Goal: Task Accomplishment & Management: Manage account settings

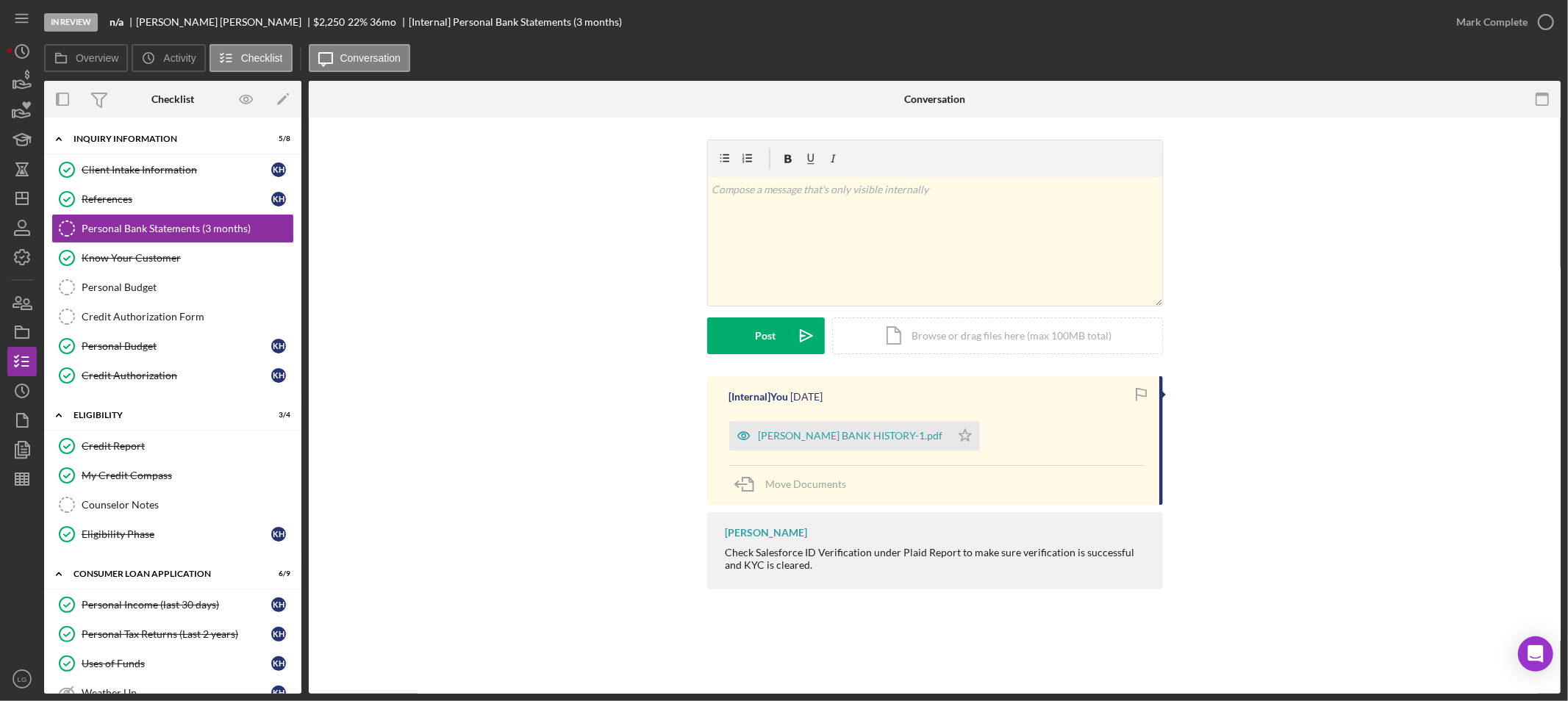
scroll to position [649, 0]
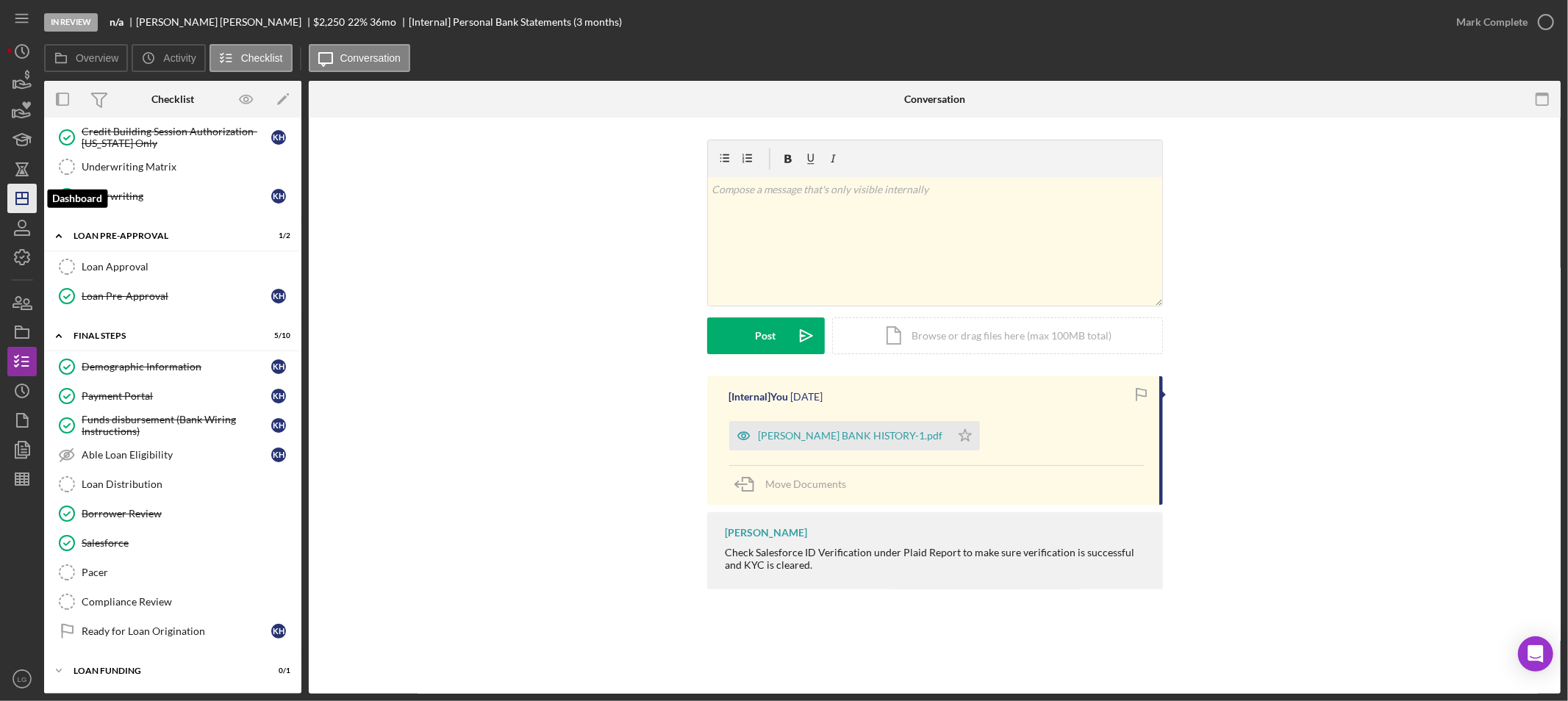
click at [15, 195] on icon "Icon/Dashboard" at bounding box center [22, 199] width 36 height 36
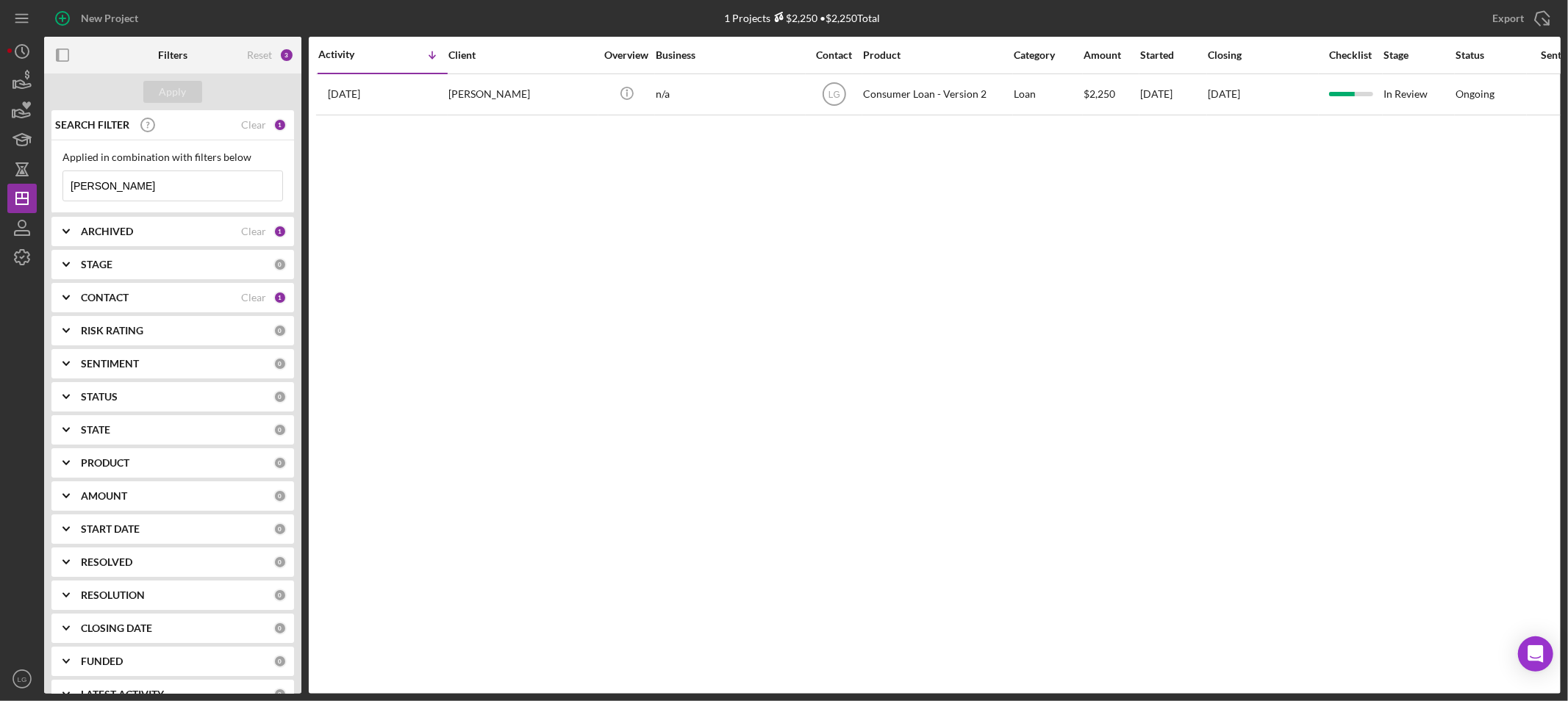
click at [131, 184] on input "[PERSON_NAME]" at bounding box center [173, 185] width 219 height 29
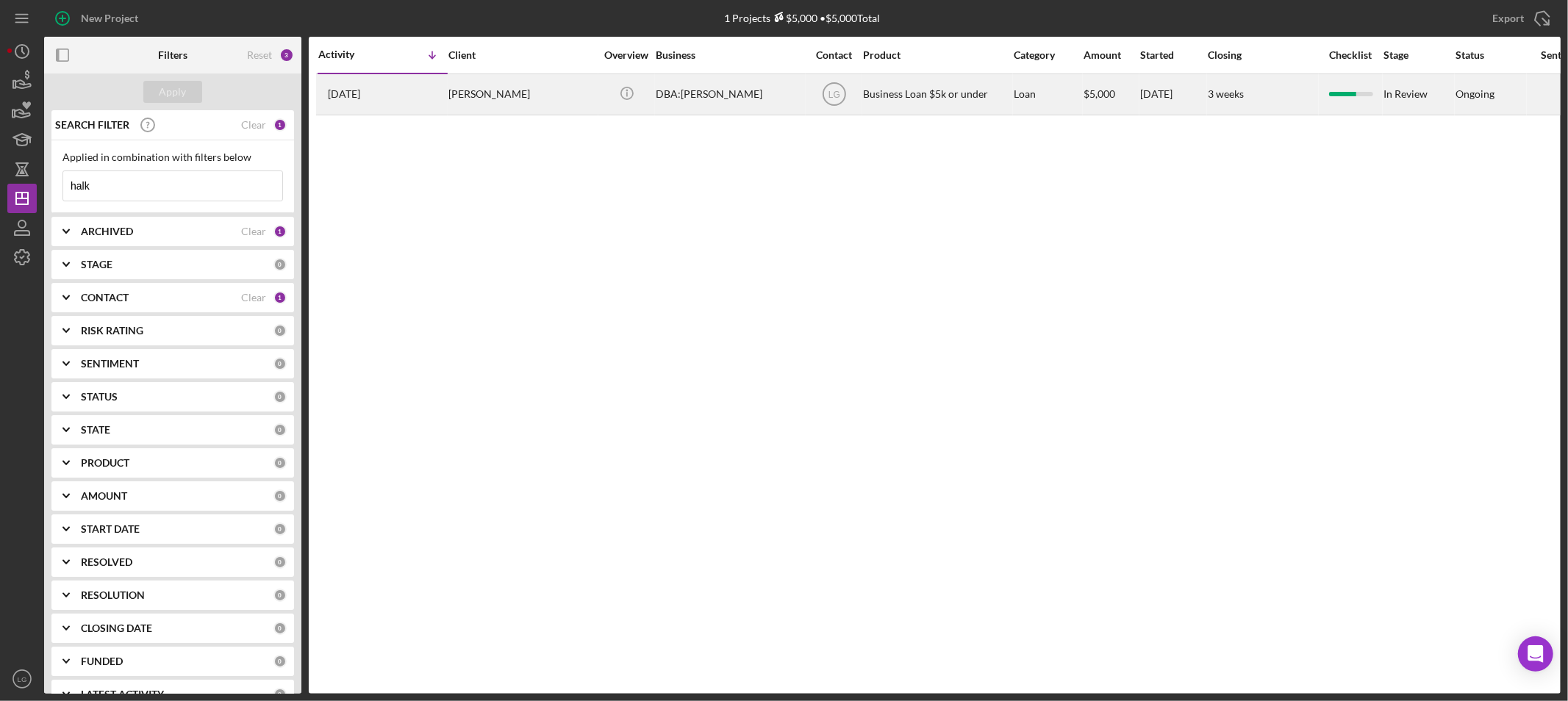
type input "halk"
click at [457, 87] on div "[PERSON_NAME]" at bounding box center [522, 94] width 147 height 39
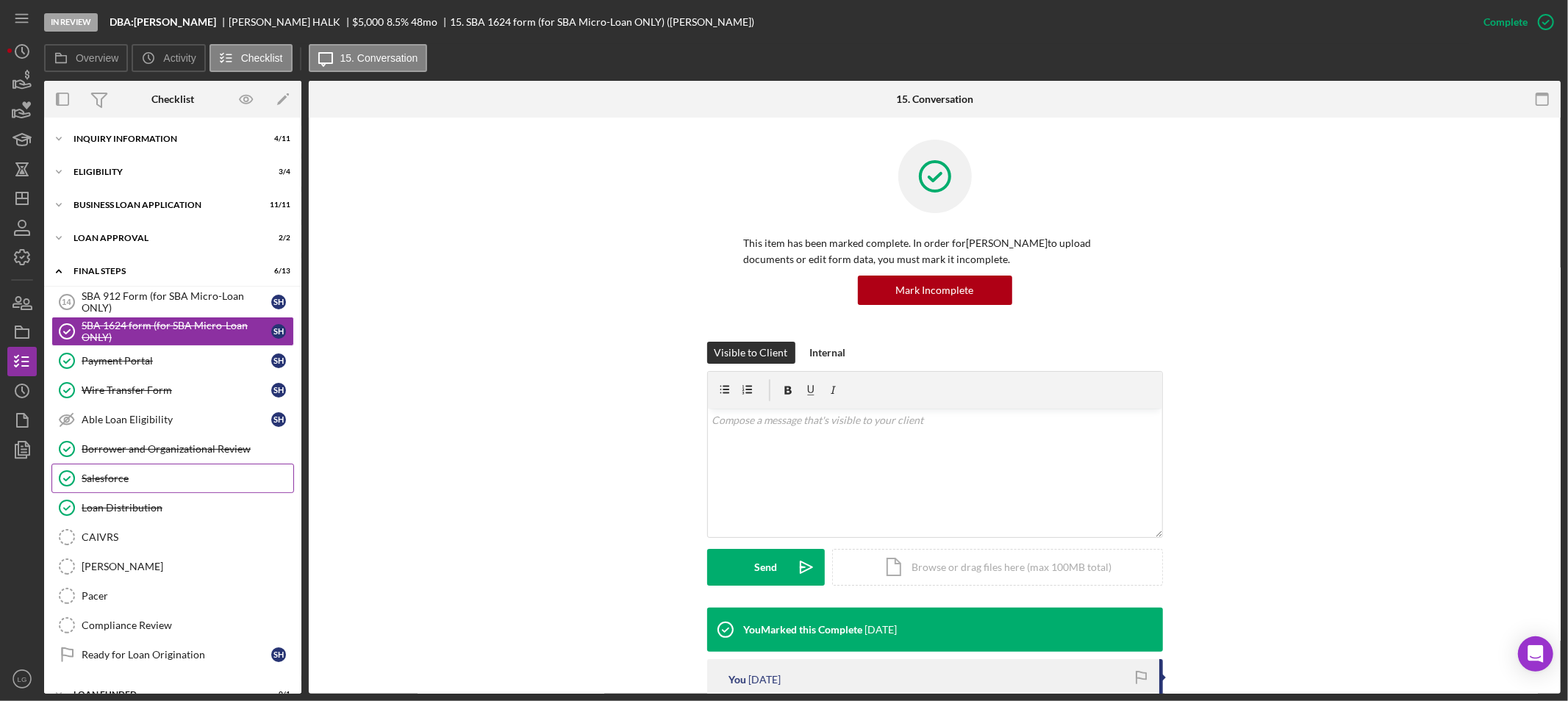
click at [153, 487] on link "Salesforce Salesforce" at bounding box center [173, 478] width 242 height 29
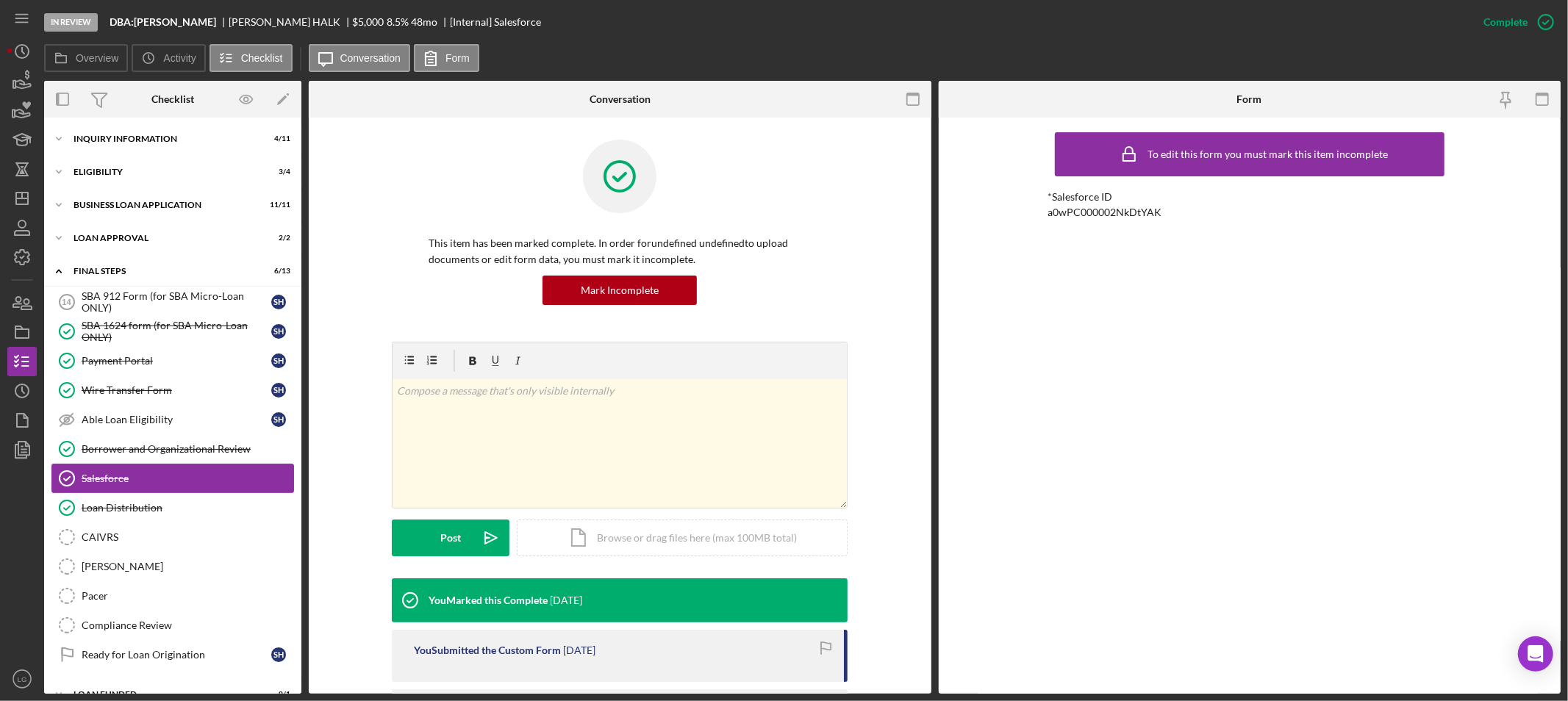
click at [152, 493] on link "Salesforce Salesforce" at bounding box center [173, 478] width 242 height 29
click at [150, 505] on div "Loan Distribution" at bounding box center [187, 507] width 211 height 12
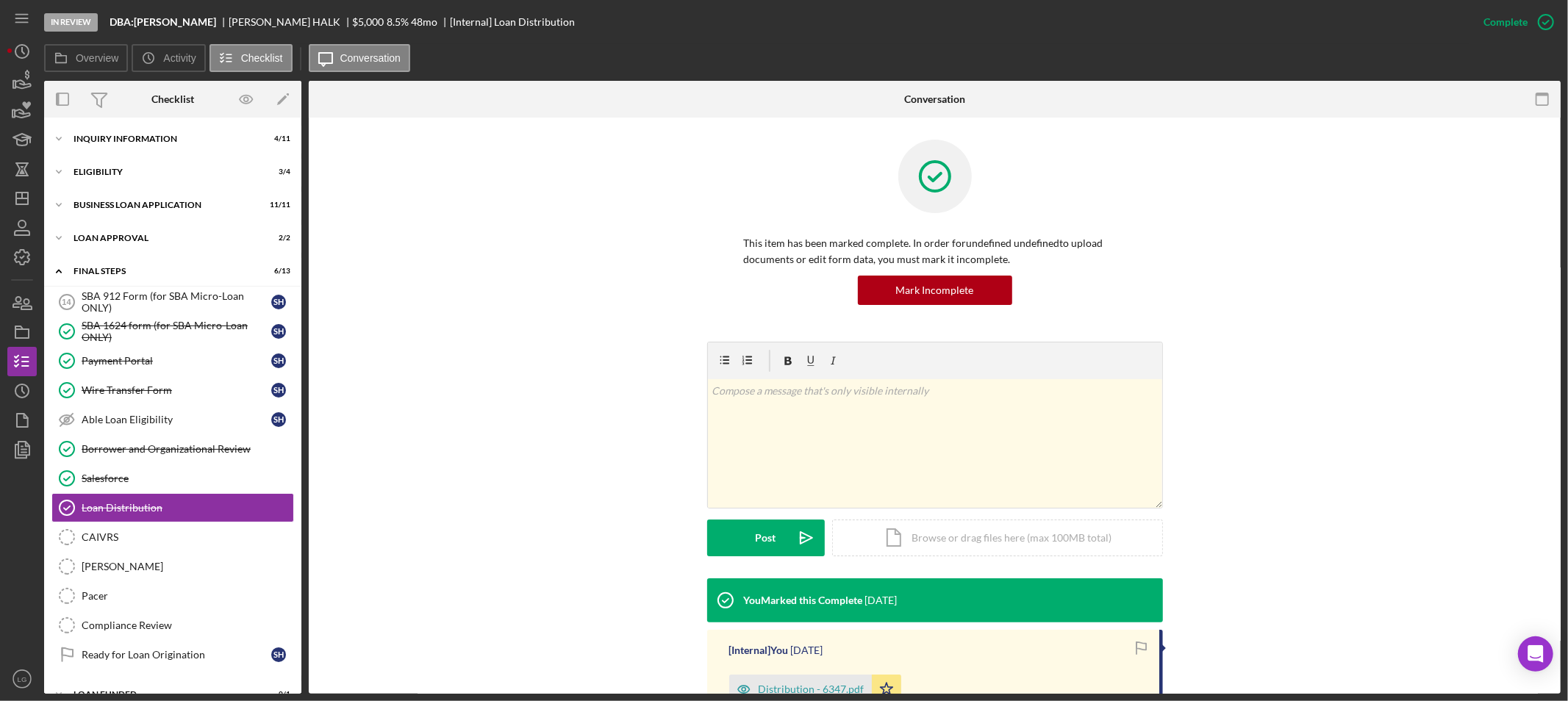
scroll to position [214, 0]
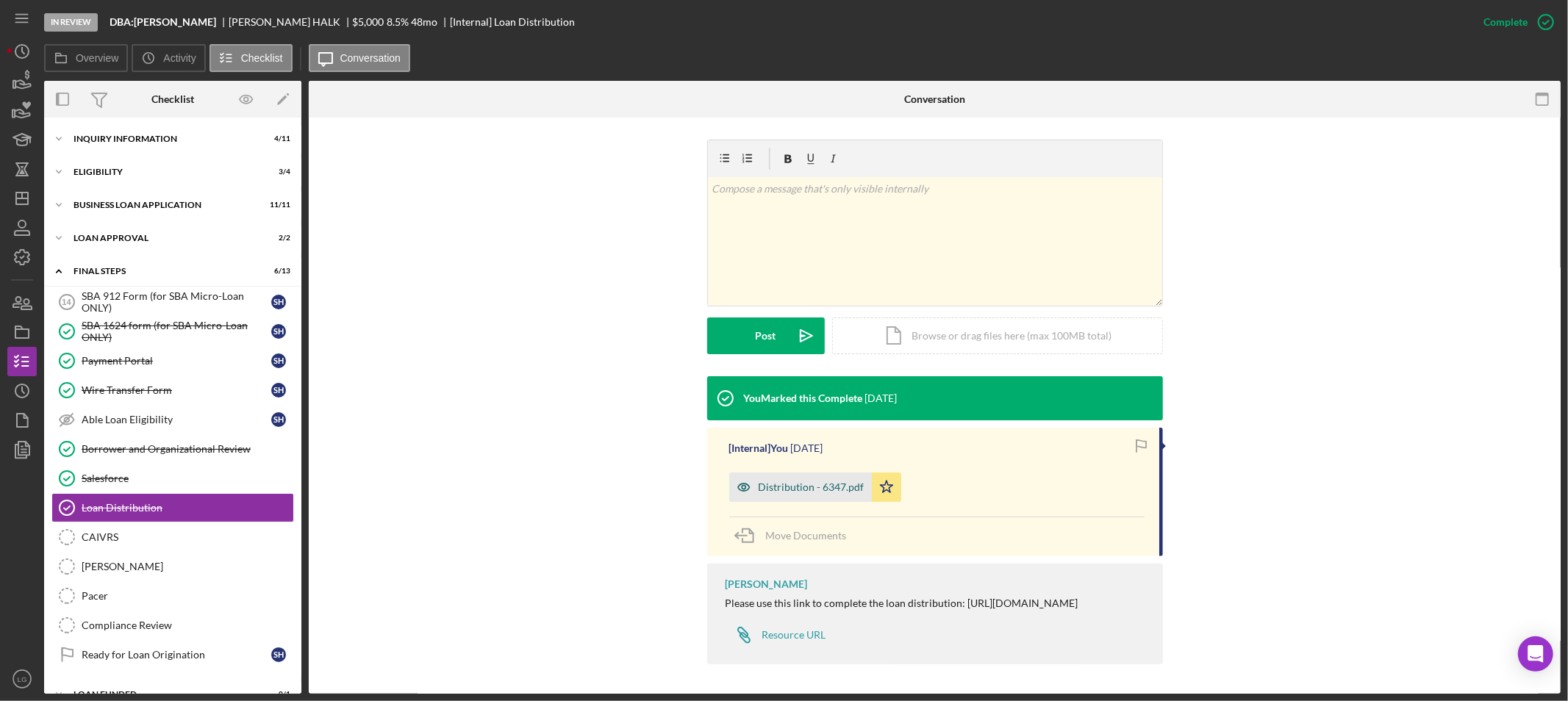
click at [751, 472] on icon "button" at bounding box center [743, 487] width 29 height 29
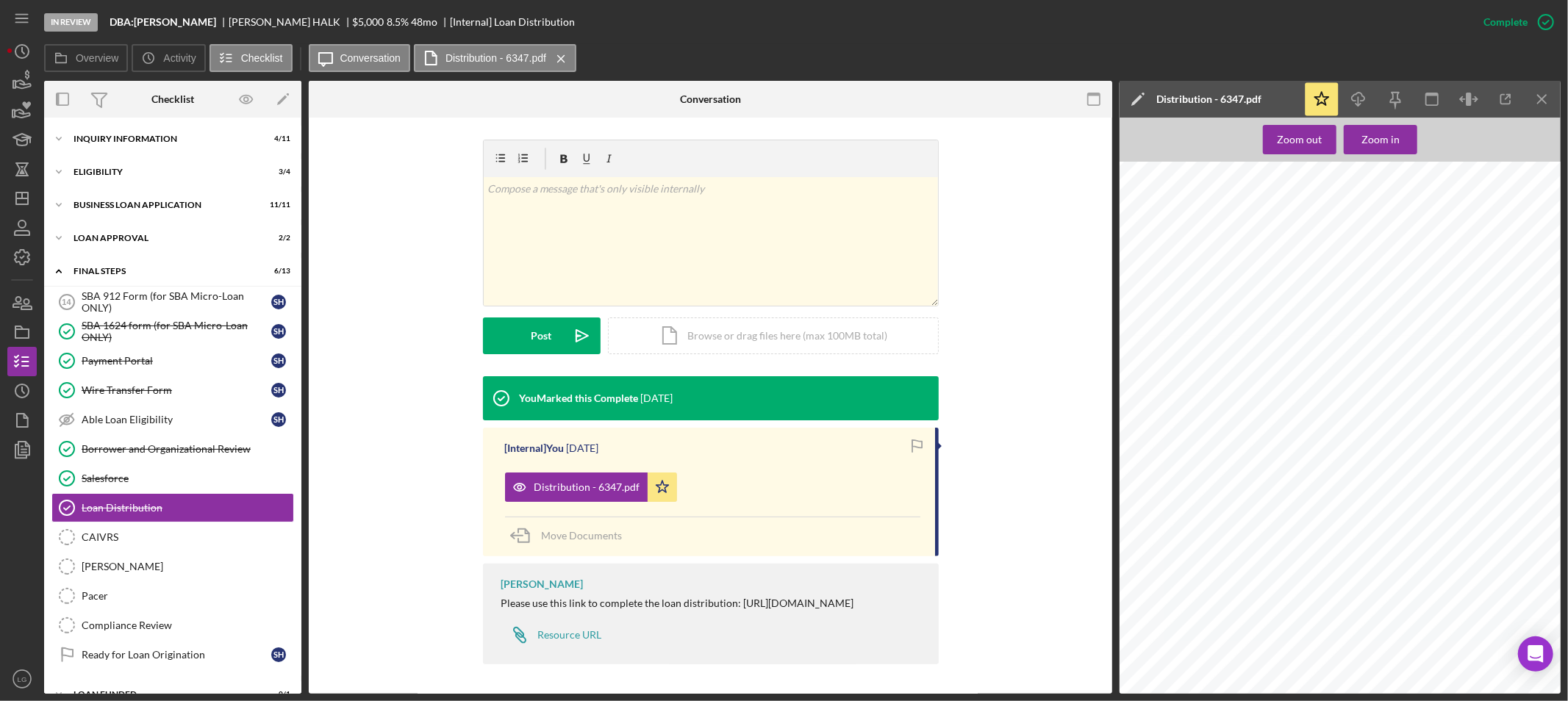
scroll to position [571, 0]
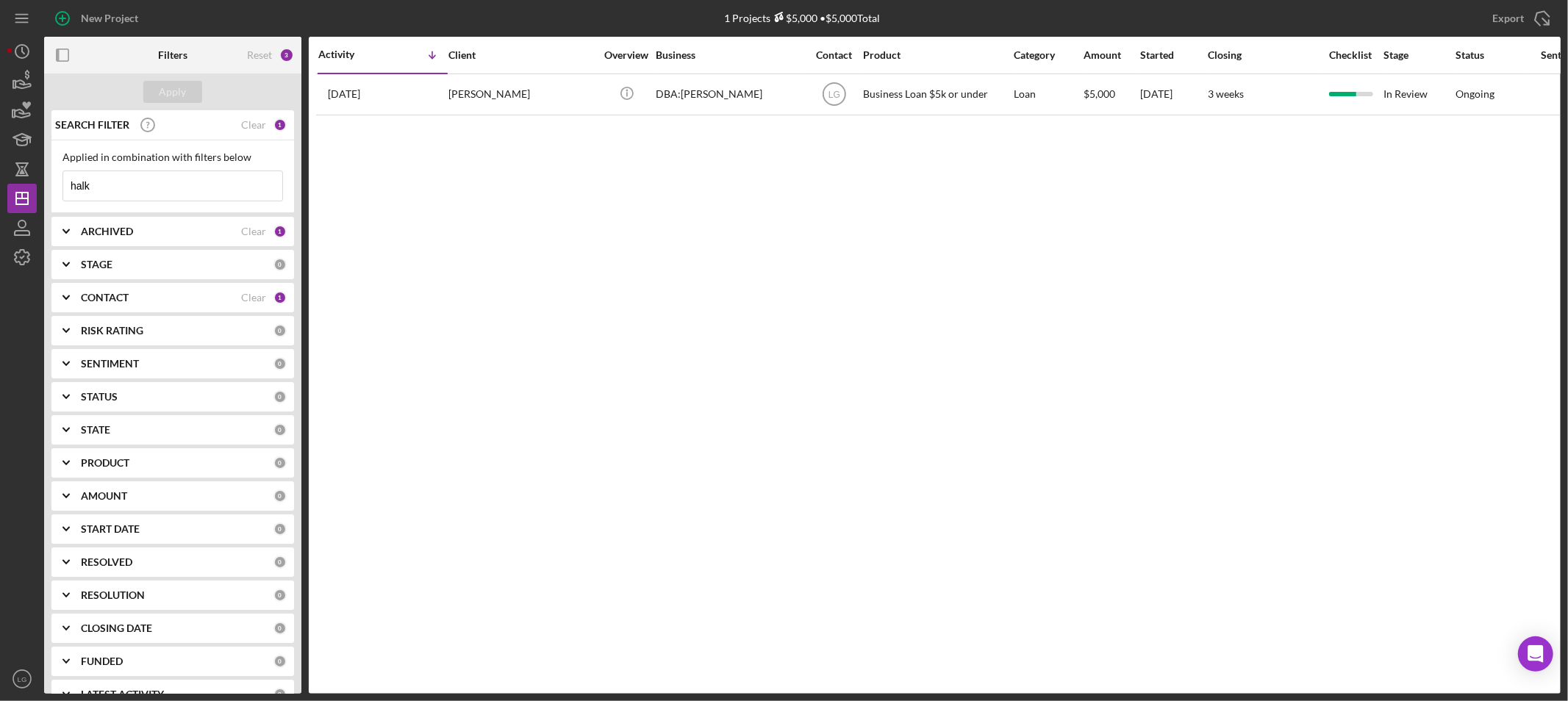
click at [191, 175] on input "halk" at bounding box center [173, 185] width 219 height 29
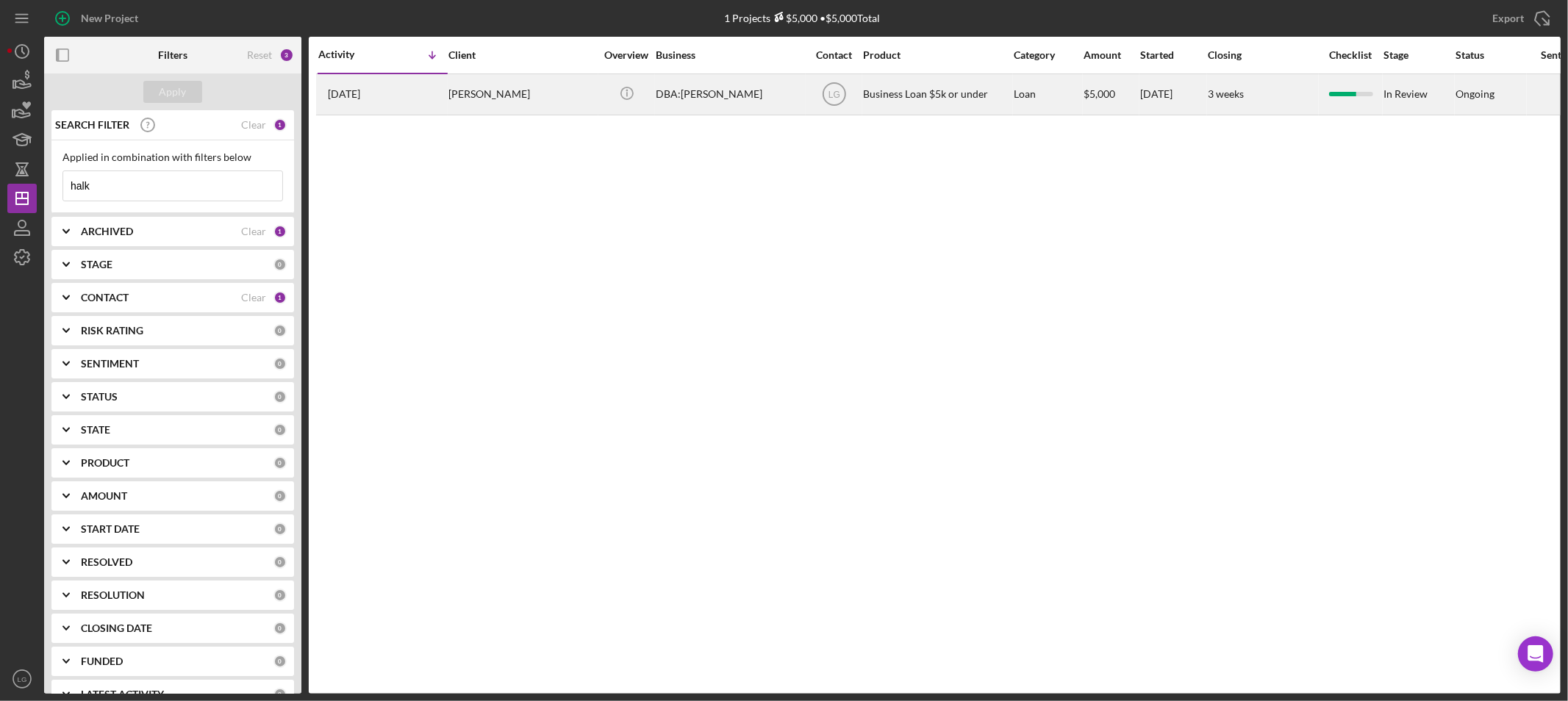
click at [401, 85] on div "5 days ago SHERRI HALK" at bounding box center [382, 94] width 129 height 39
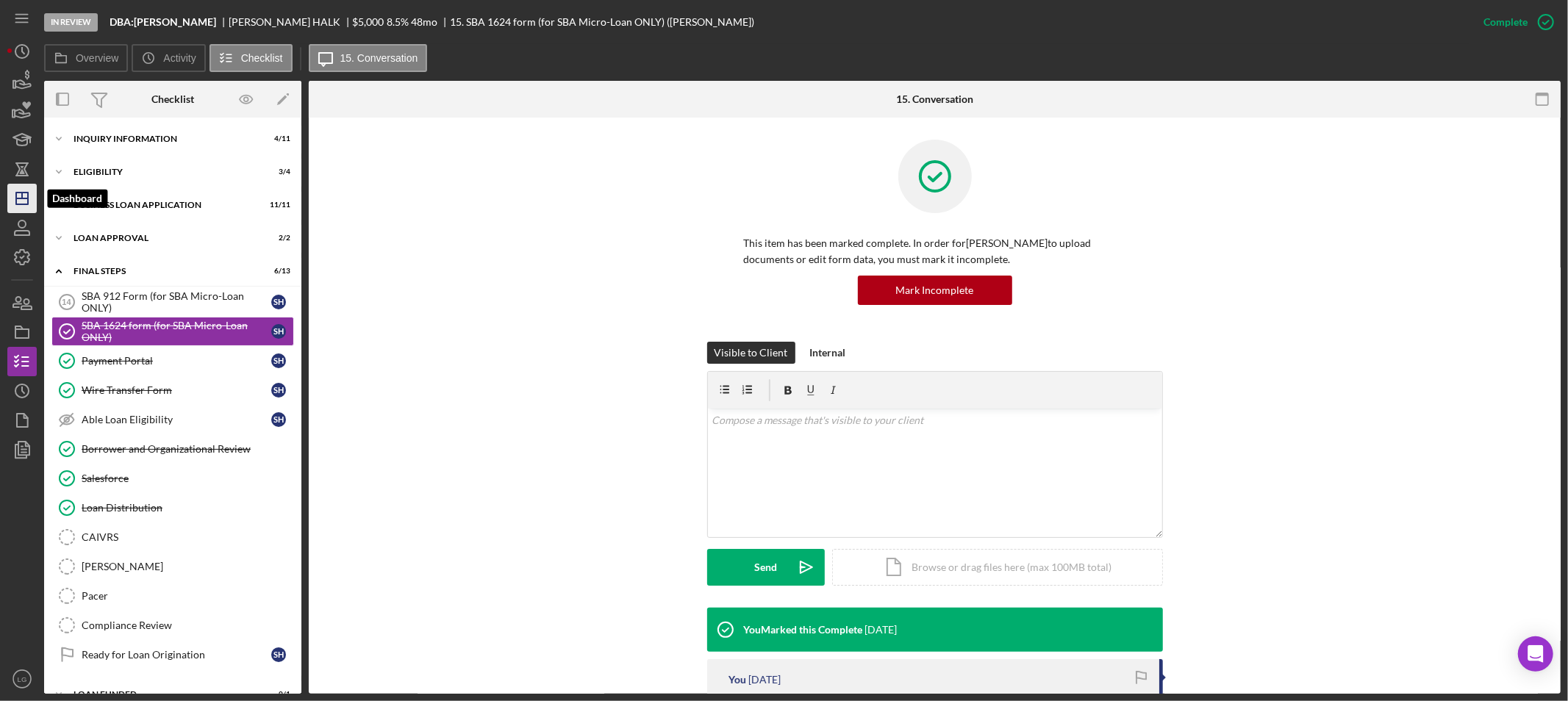
click at [21, 199] on icon "Icon/Dashboard" at bounding box center [22, 199] width 36 height 36
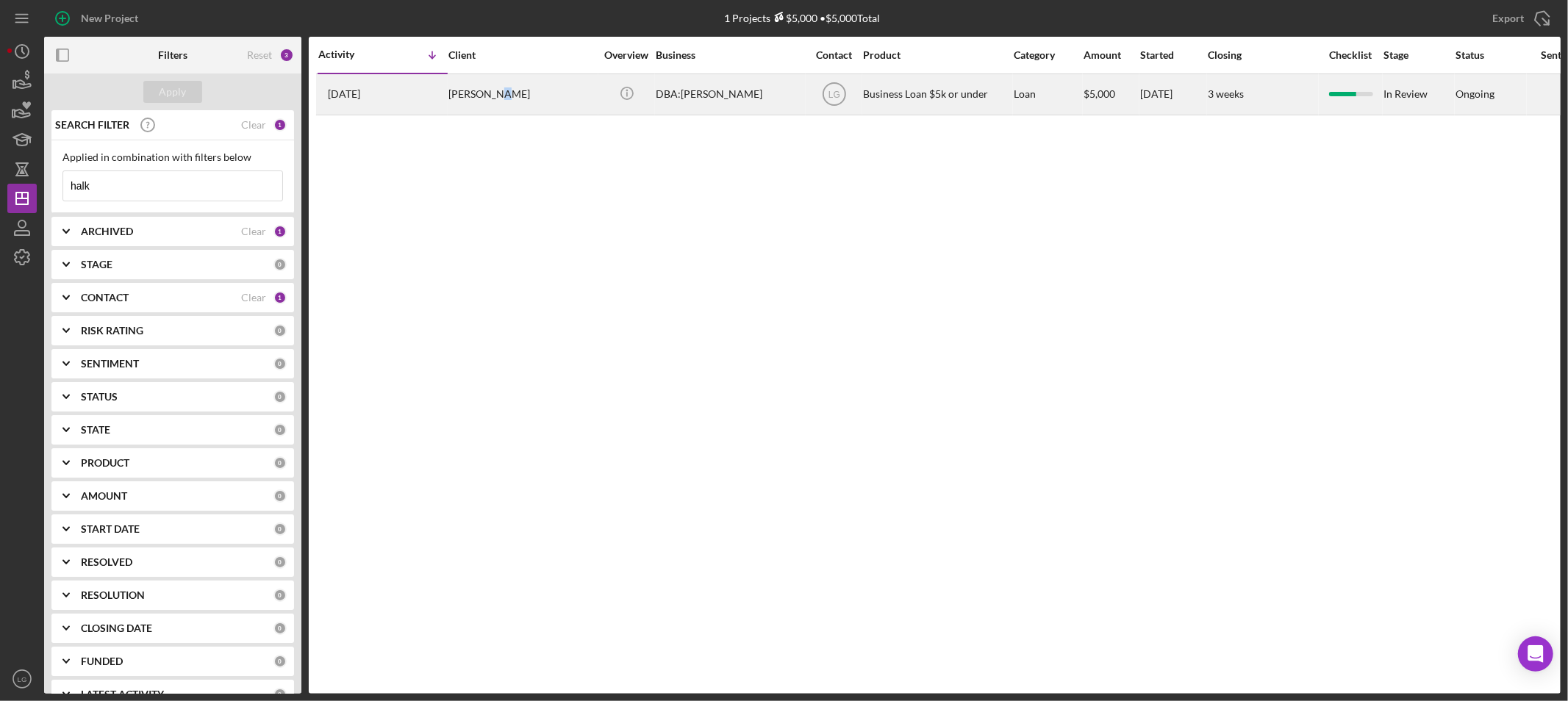
click at [501, 91] on div "[PERSON_NAME]" at bounding box center [522, 94] width 147 height 39
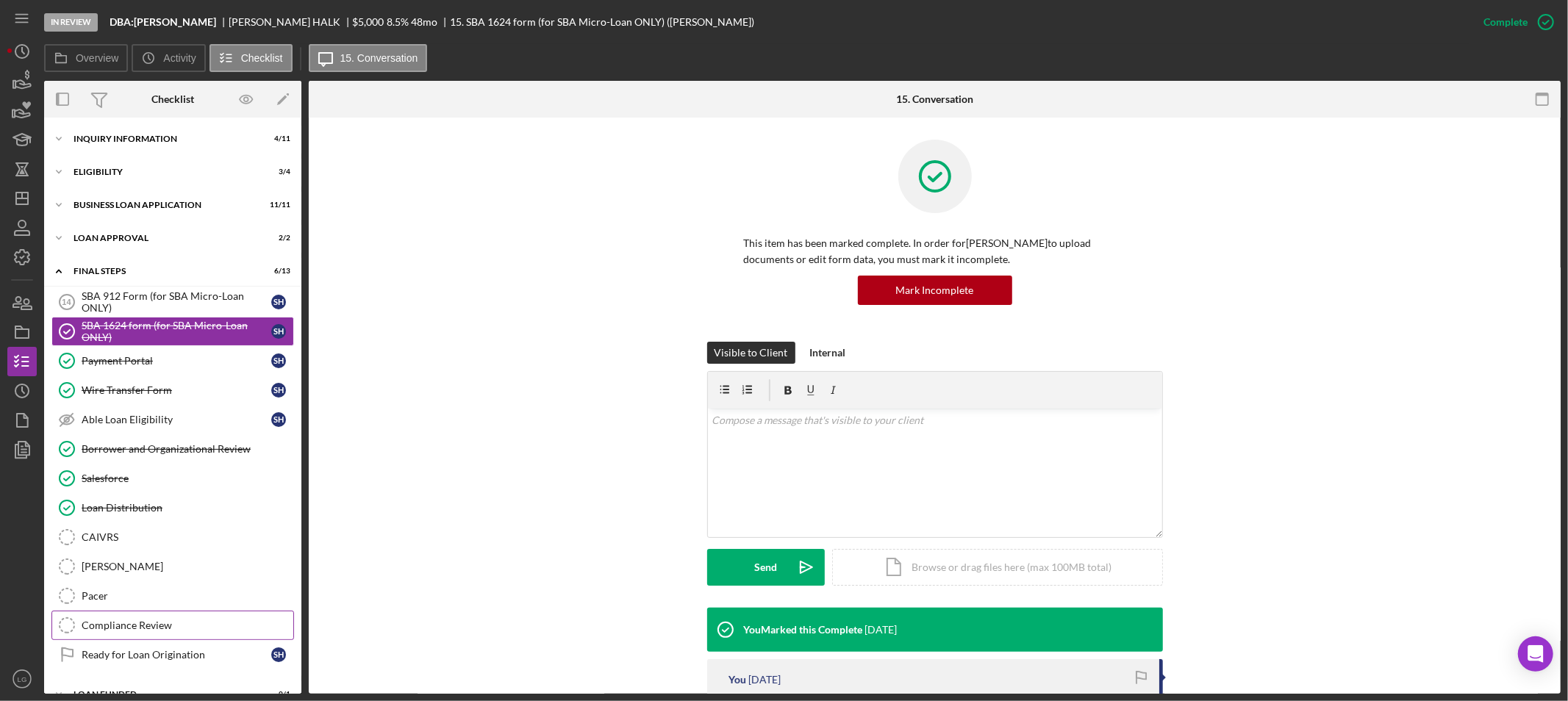
scroll to position [25, 0]
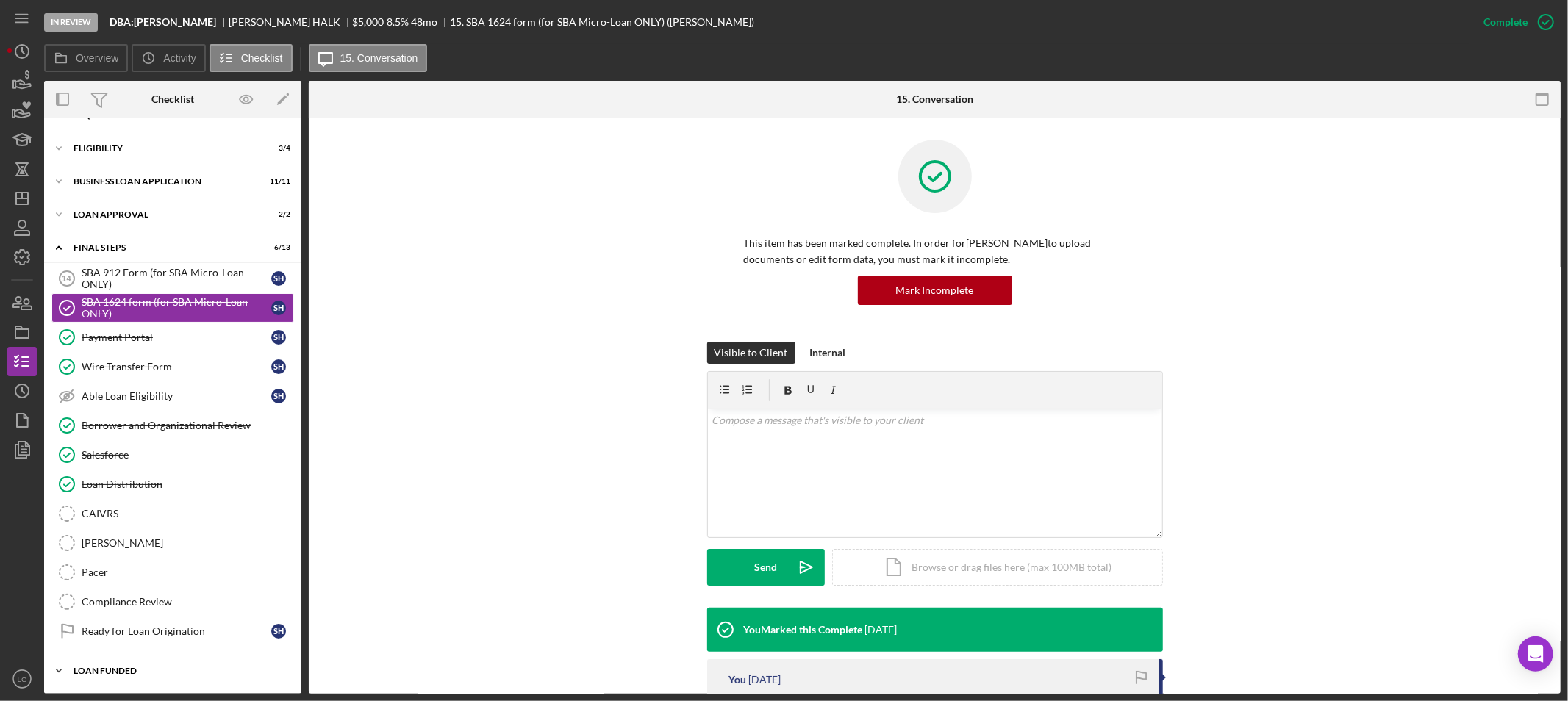
click at [186, 679] on div "Icon/Expander LOAN FUNDED 0 / 1" at bounding box center [173, 670] width 257 height 29
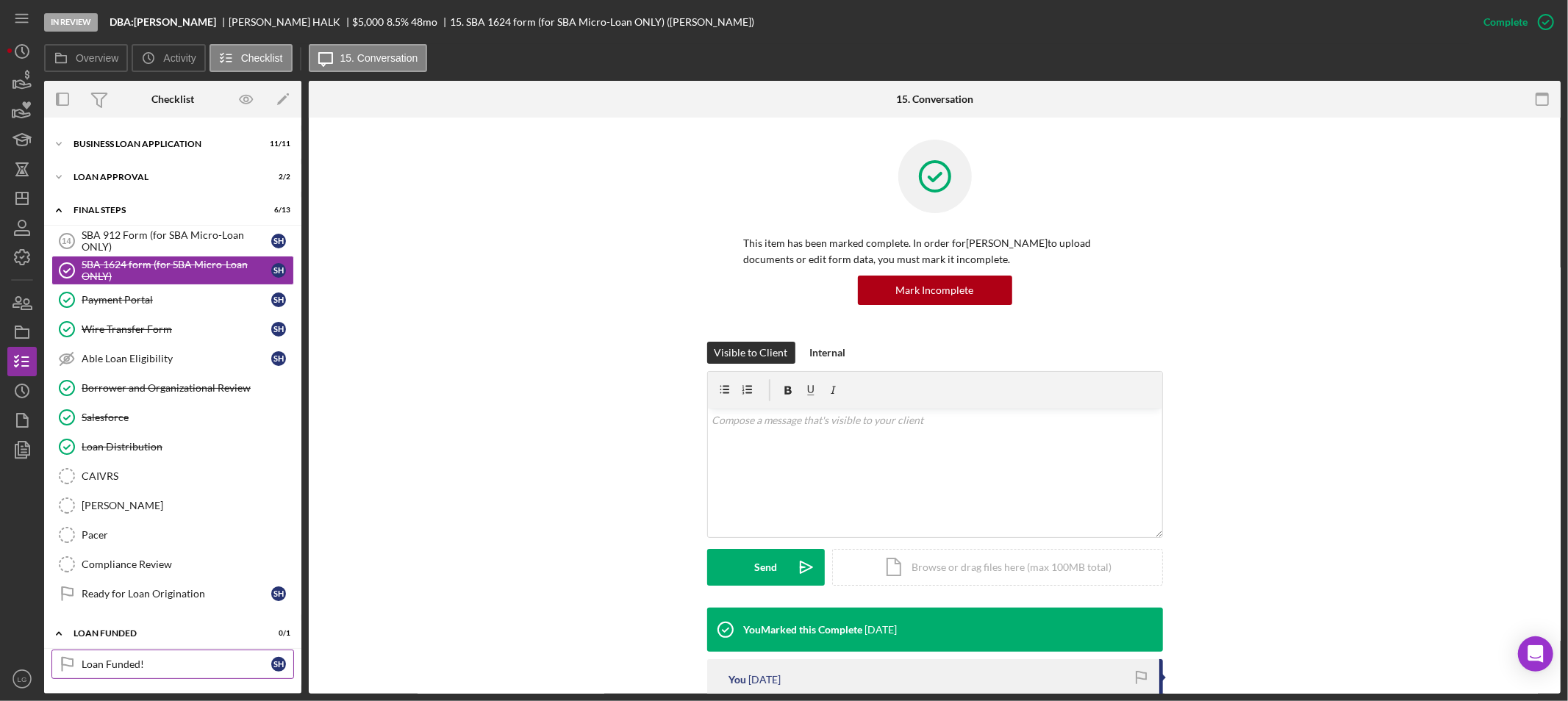
click at [159, 661] on div "Loan Funded!" at bounding box center [177, 664] width 190 height 12
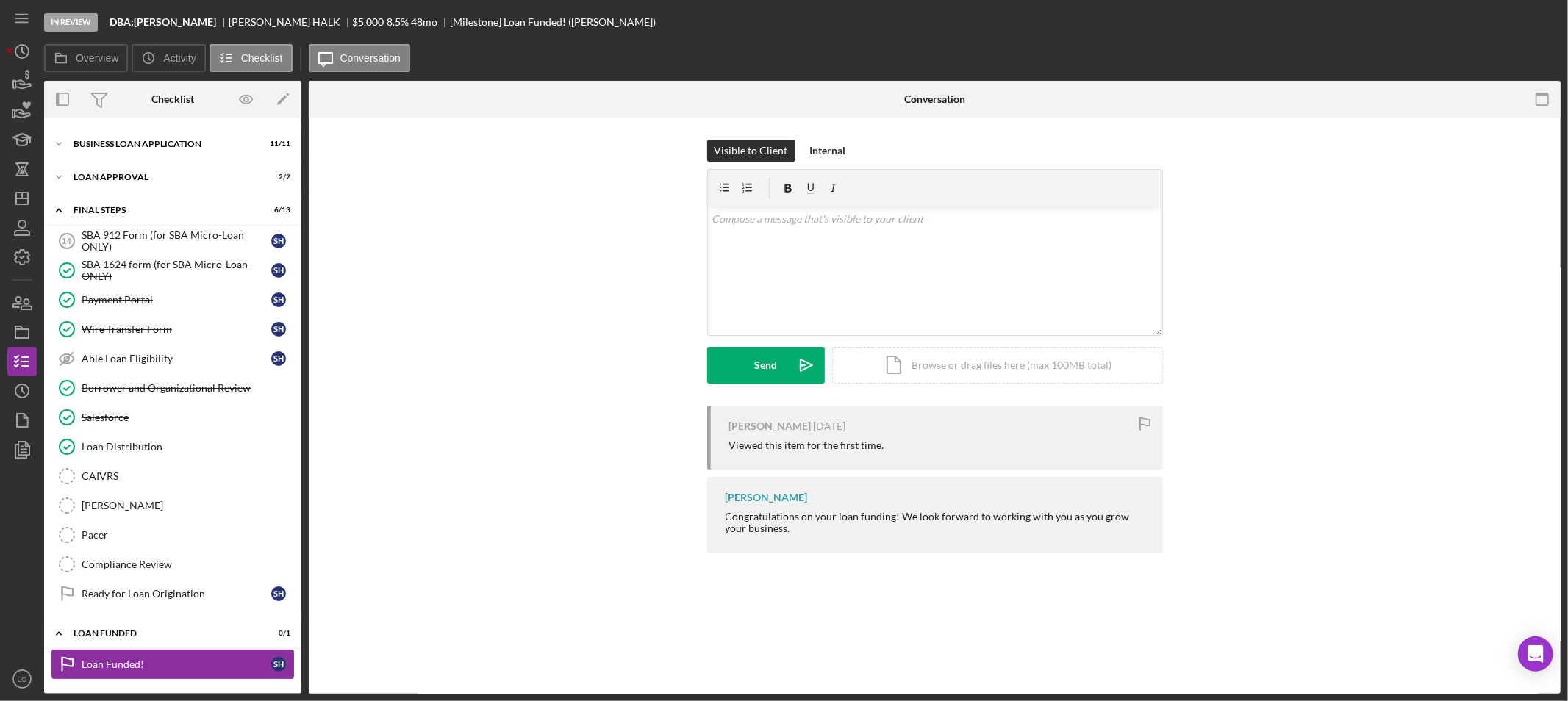
scroll to position [63, 0]
click at [1479, 24] on div "Mark Complete" at bounding box center [1492, 21] width 71 height 29
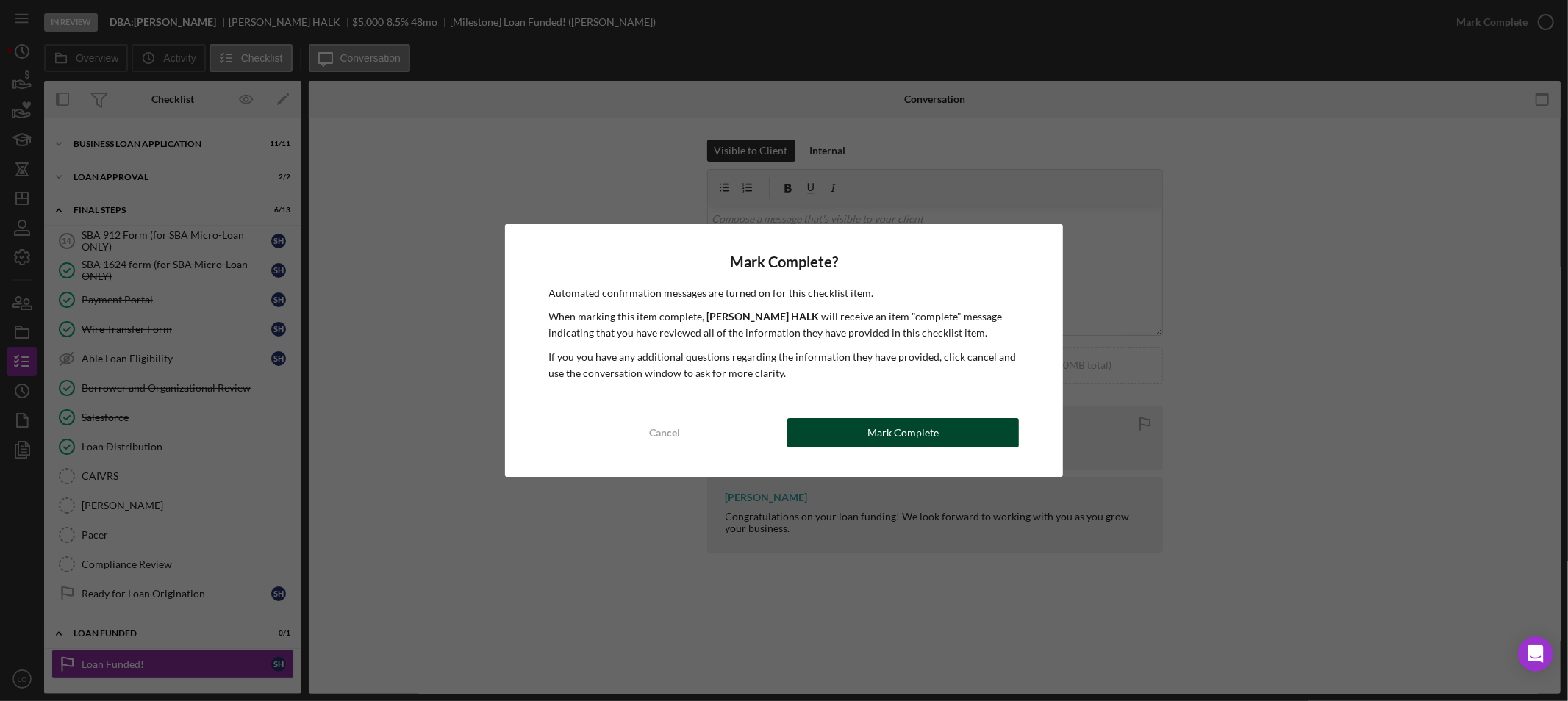
click at [853, 423] on button "Mark Complete" at bounding box center [903, 432] width 232 height 29
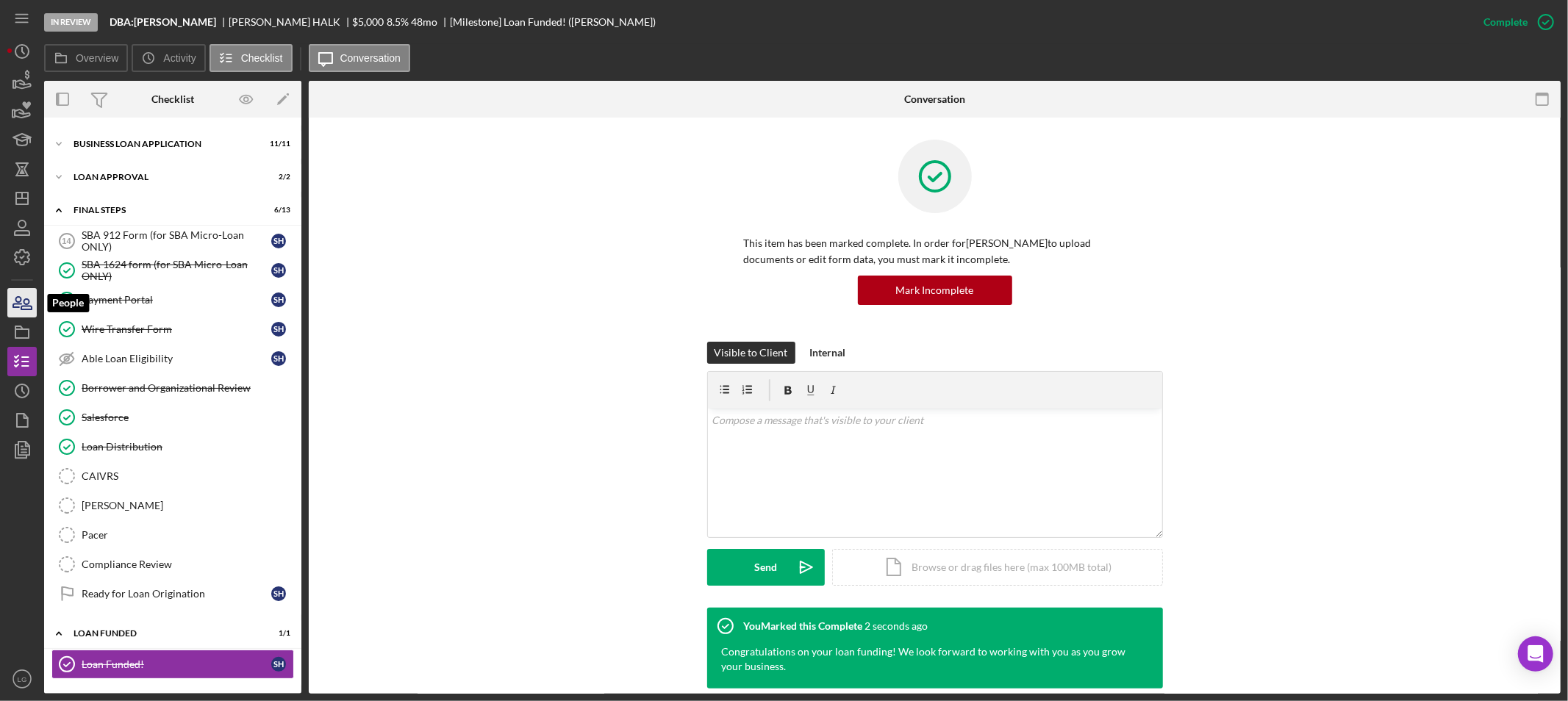
click at [18, 298] on icon "button" at bounding box center [22, 302] width 36 height 36
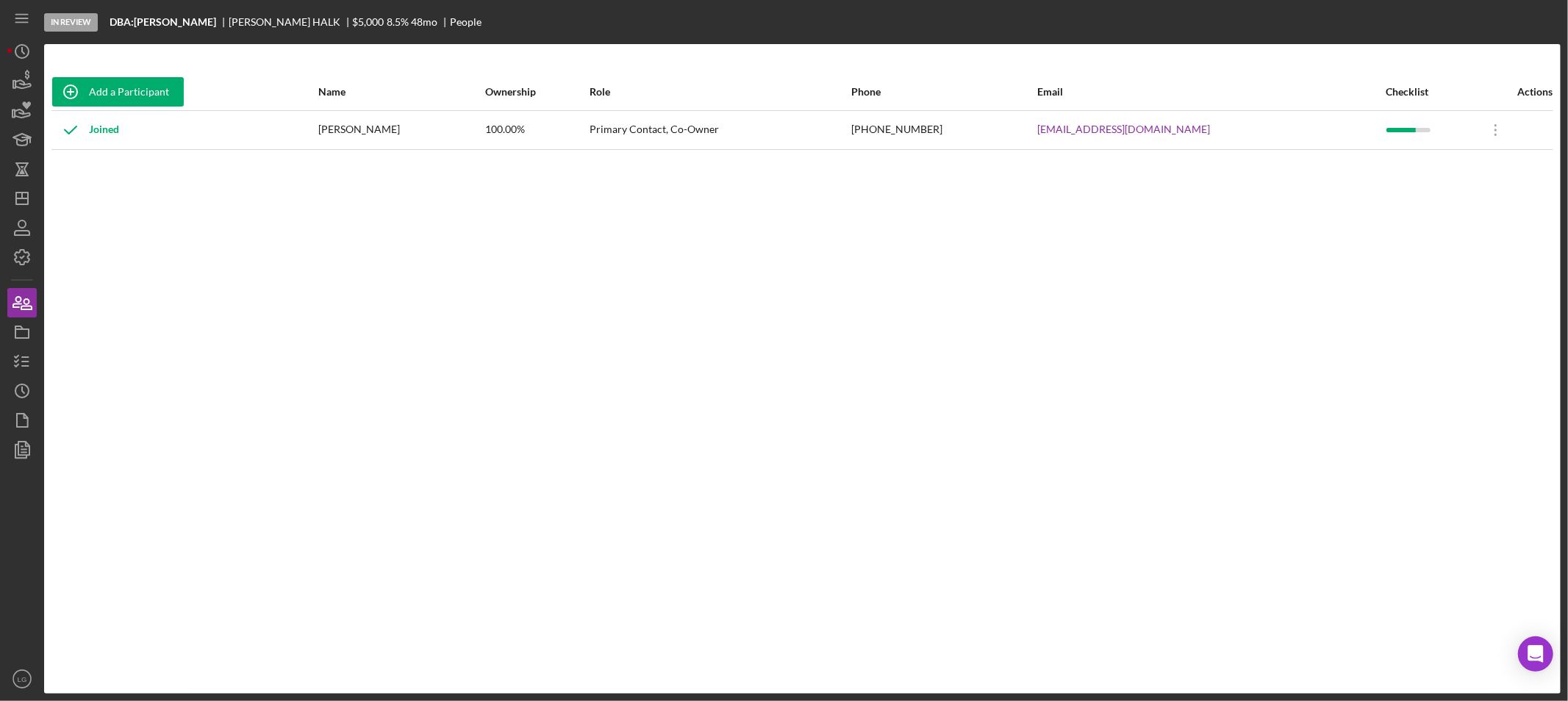
click at [36, 336] on nav "Icon/Menu Icon/Dashboard Dashboard Navigation Divider Mobile Checklist Icon/Ove…" at bounding box center [25, 347] width 36 height 694
click at [28, 333] on rect "button" at bounding box center [22, 333] width 13 height 9
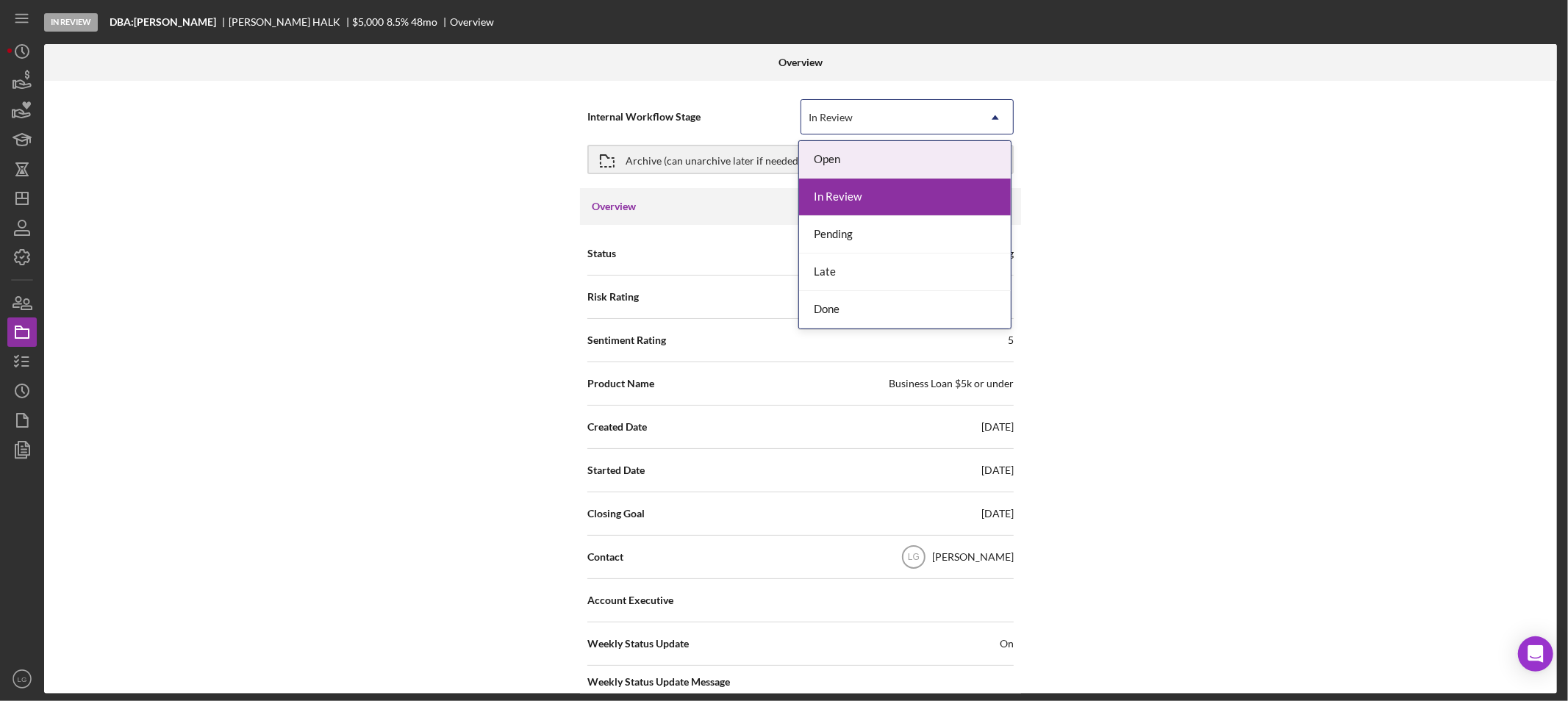
click at [936, 111] on div "In Review" at bounding box center [889, 117] width 177 height 34
click at [888, 320] on div "Done" at bounding box center [904, 309] width 211 height 37
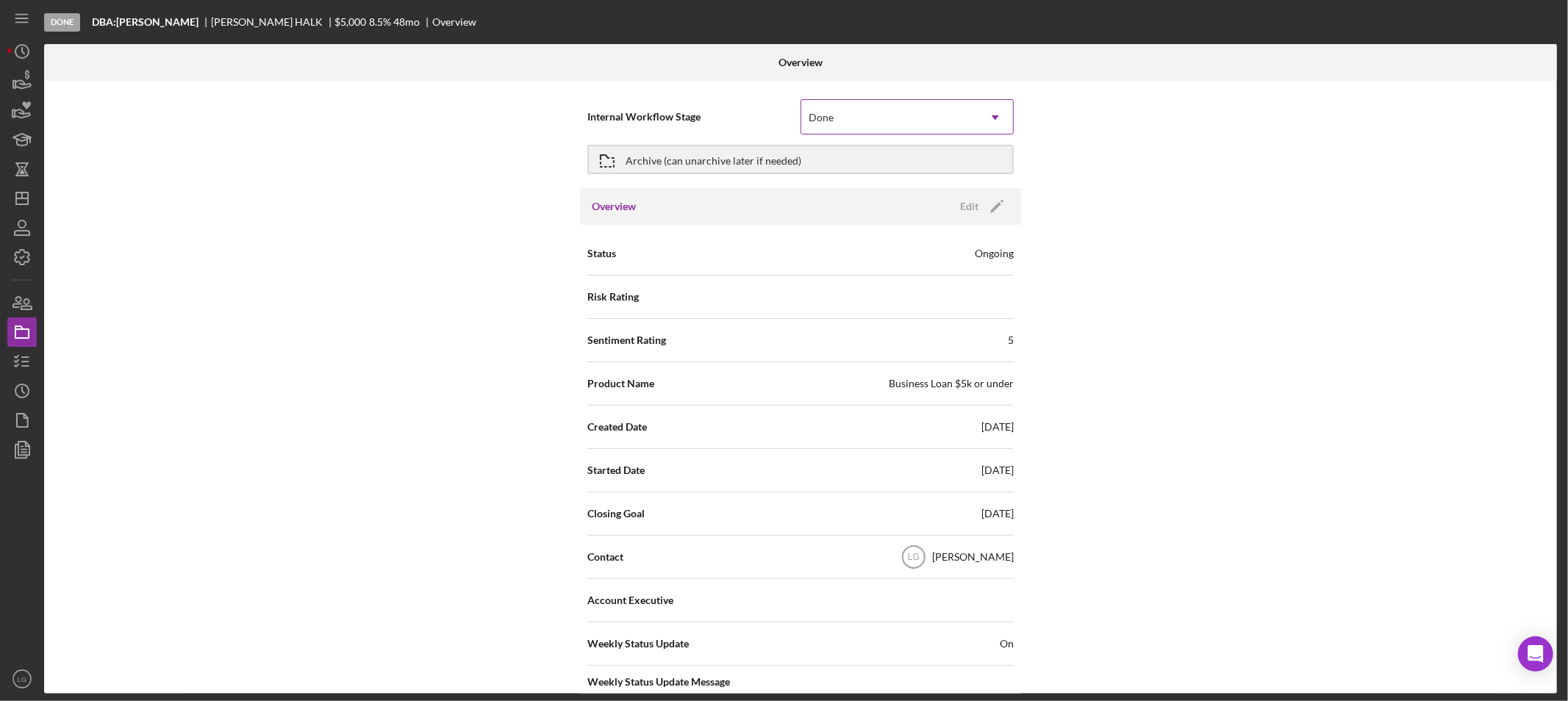
click at [978, 119] on icon "Icon/Dropdown Arrow" at bounding box center [995, 117] width 36 height 36
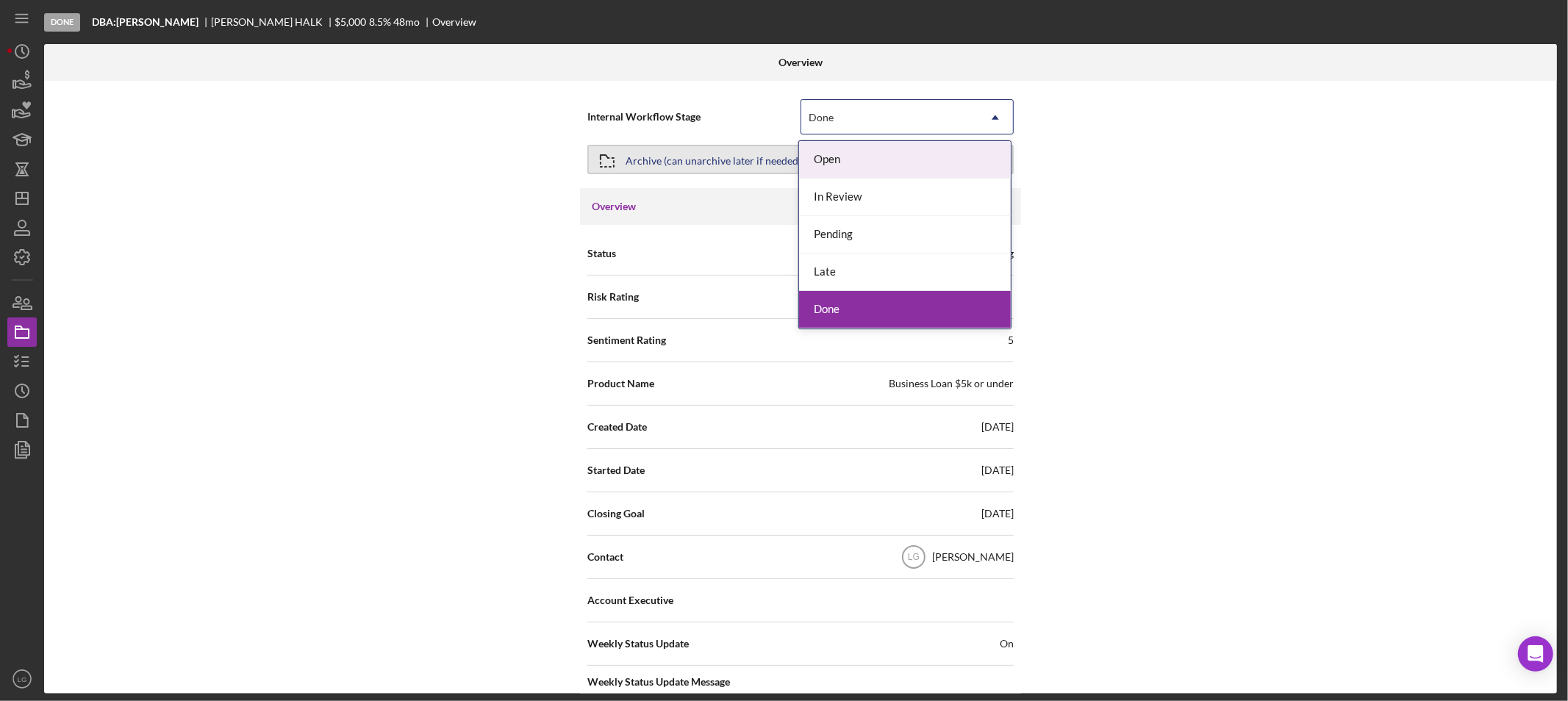
click at [667, 165] on div "Archive (can unarchive later if needed)" at bounding box center [713, 159] width 176 height 26
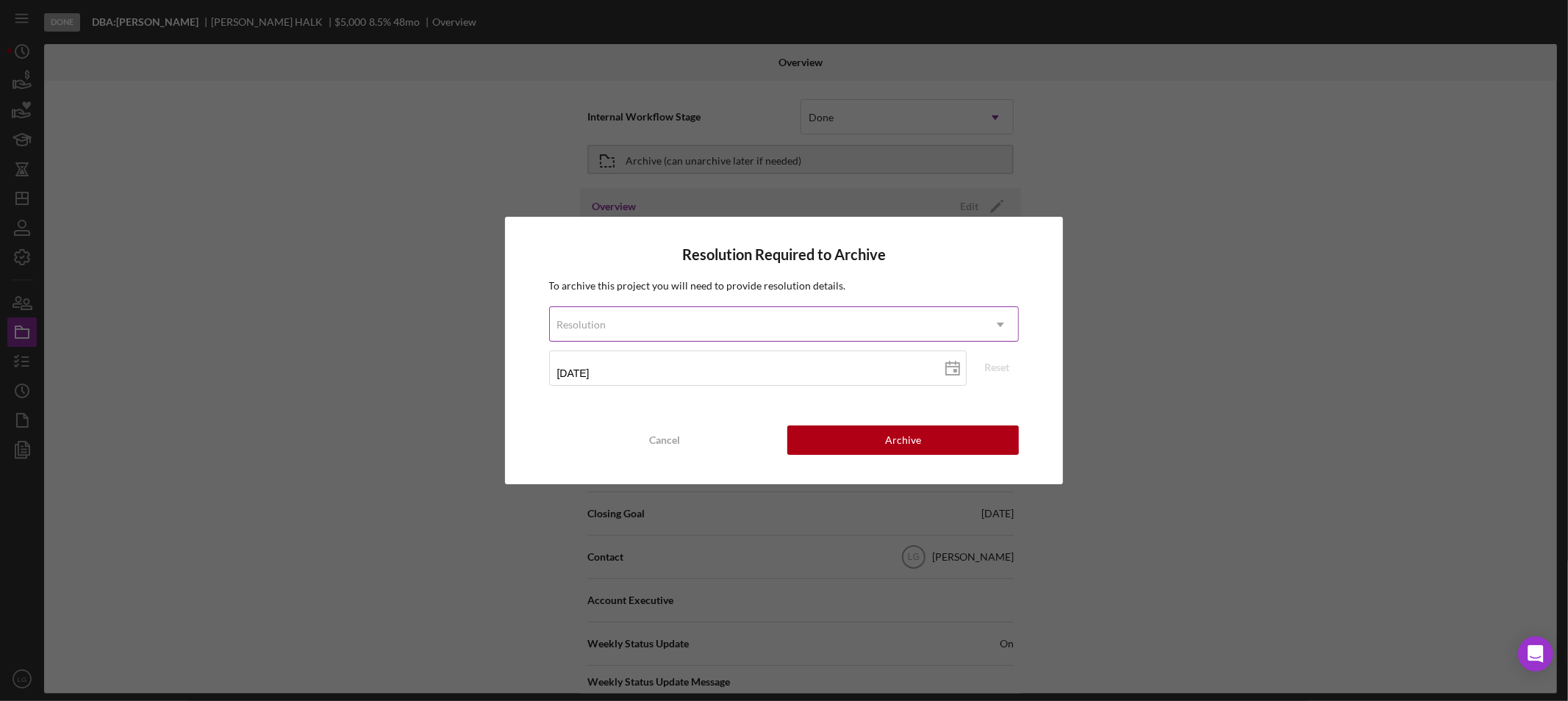
click at [752, 319] on div "Resolution" at bounding box center [767, 324] width 434 height 34
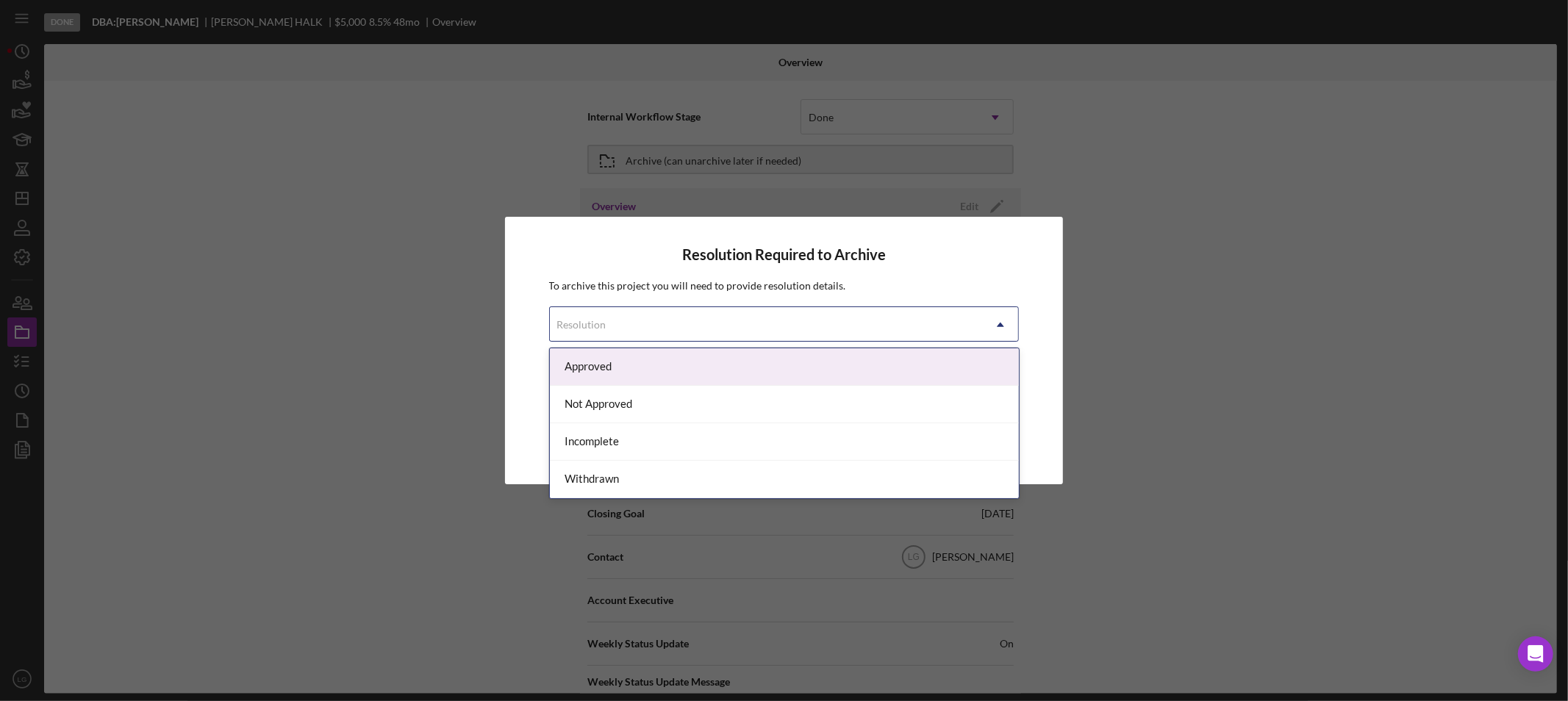
click at [604, 354] on div "Approved" at bounding box center [784, 366] width 469 height 37
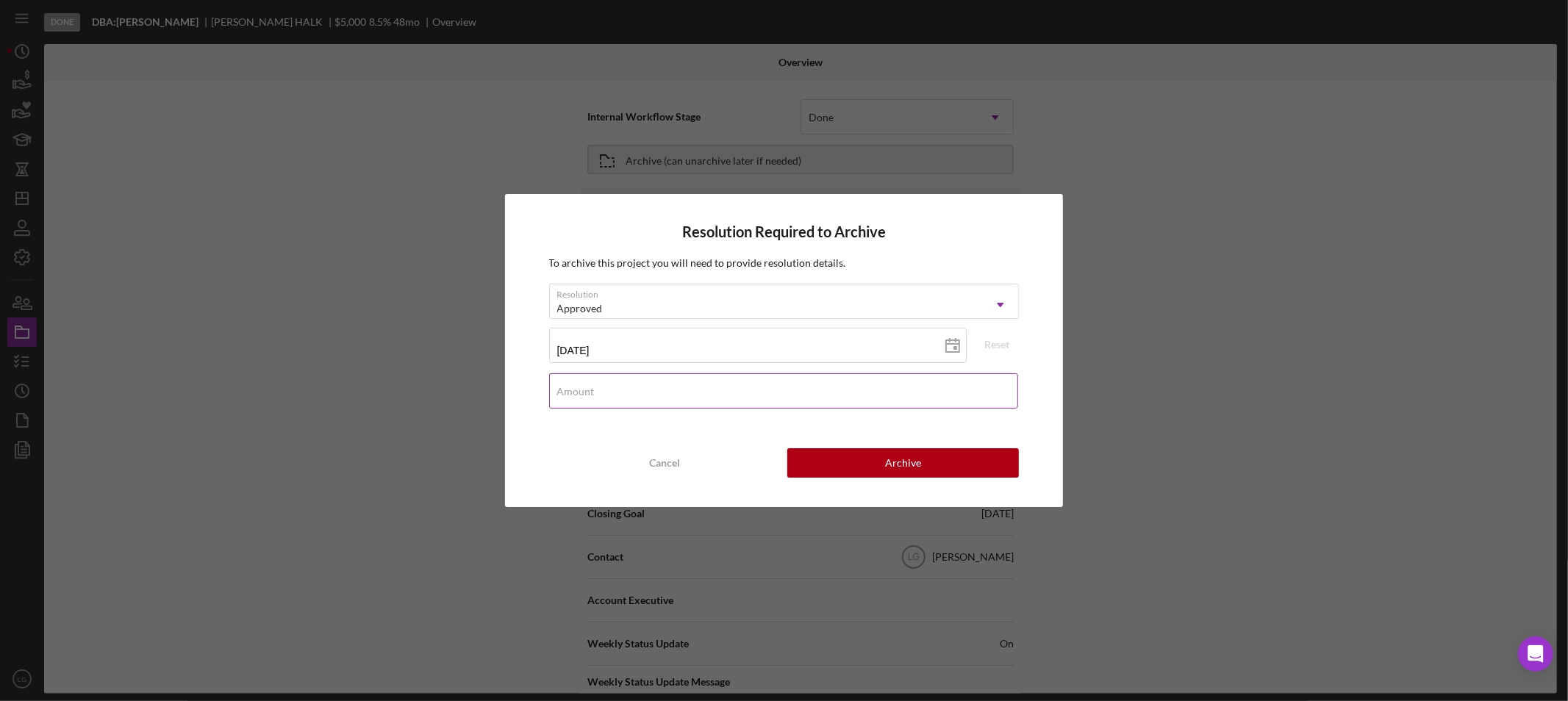
click at [602, 385] on div "Amount" at bounding box center [784, 392] width 470 height 36
type input "$2,000"
click at [882, 445] on div "Resolution Required to Archive To archive this project you will need to provide…" at bounding box center [784, 350] width 559 height 313
click at [878, 465] on button "Archive" at bounding box center [903, 462] width 232 height 29
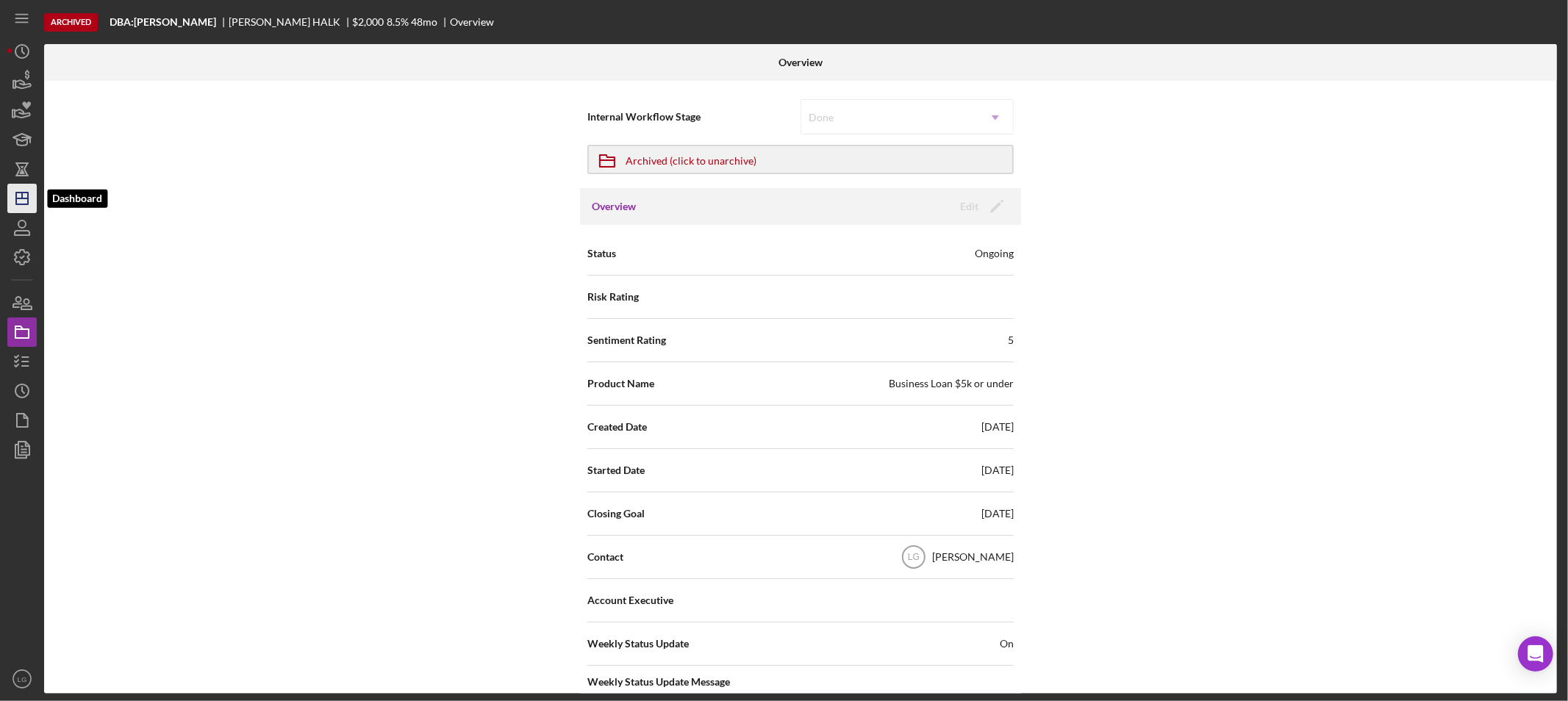
click at [21, 195] on icon "Icon/Dashboard" at bounding box center [22, 199] width 36 height 36
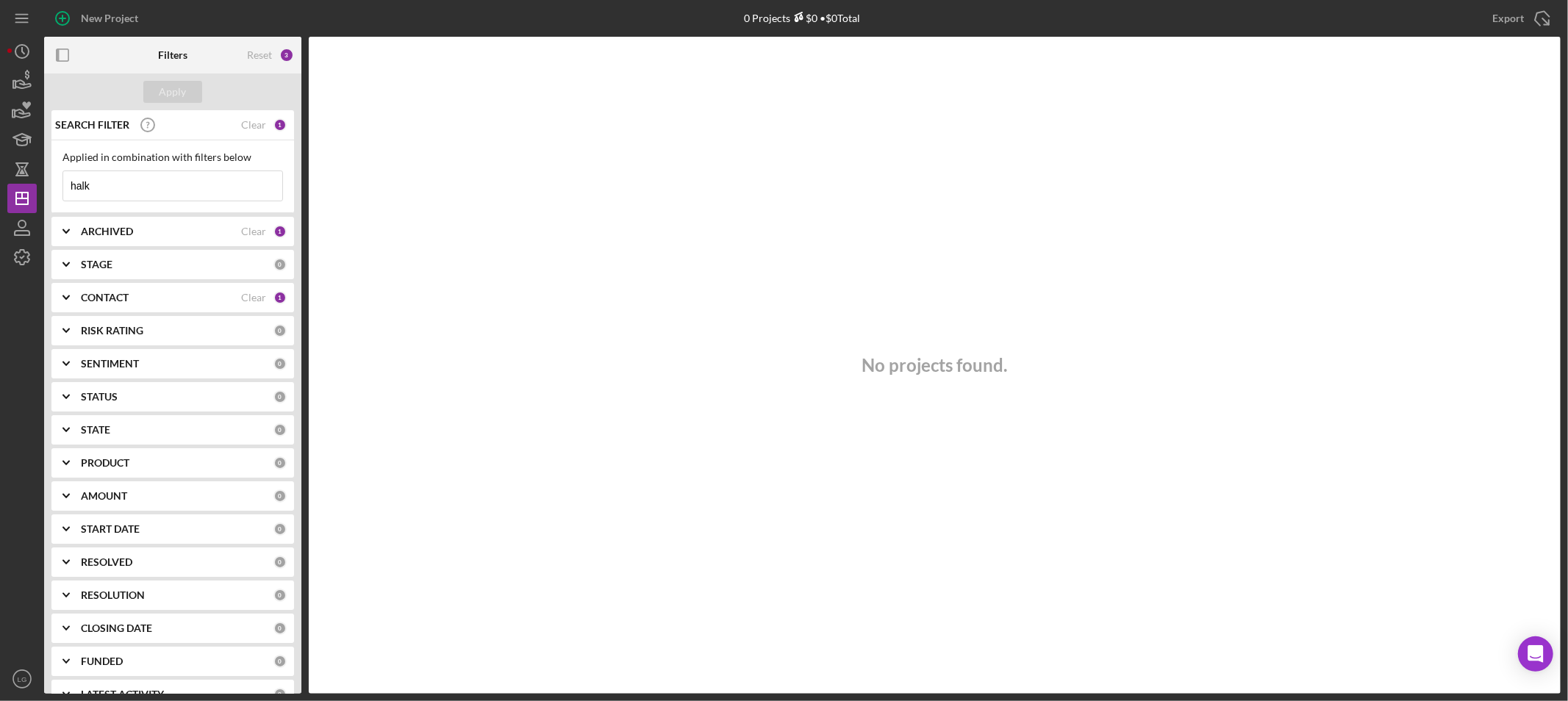
click at [155, 184] on input "halk" at bounding box center [173, 185] width 219 height 29
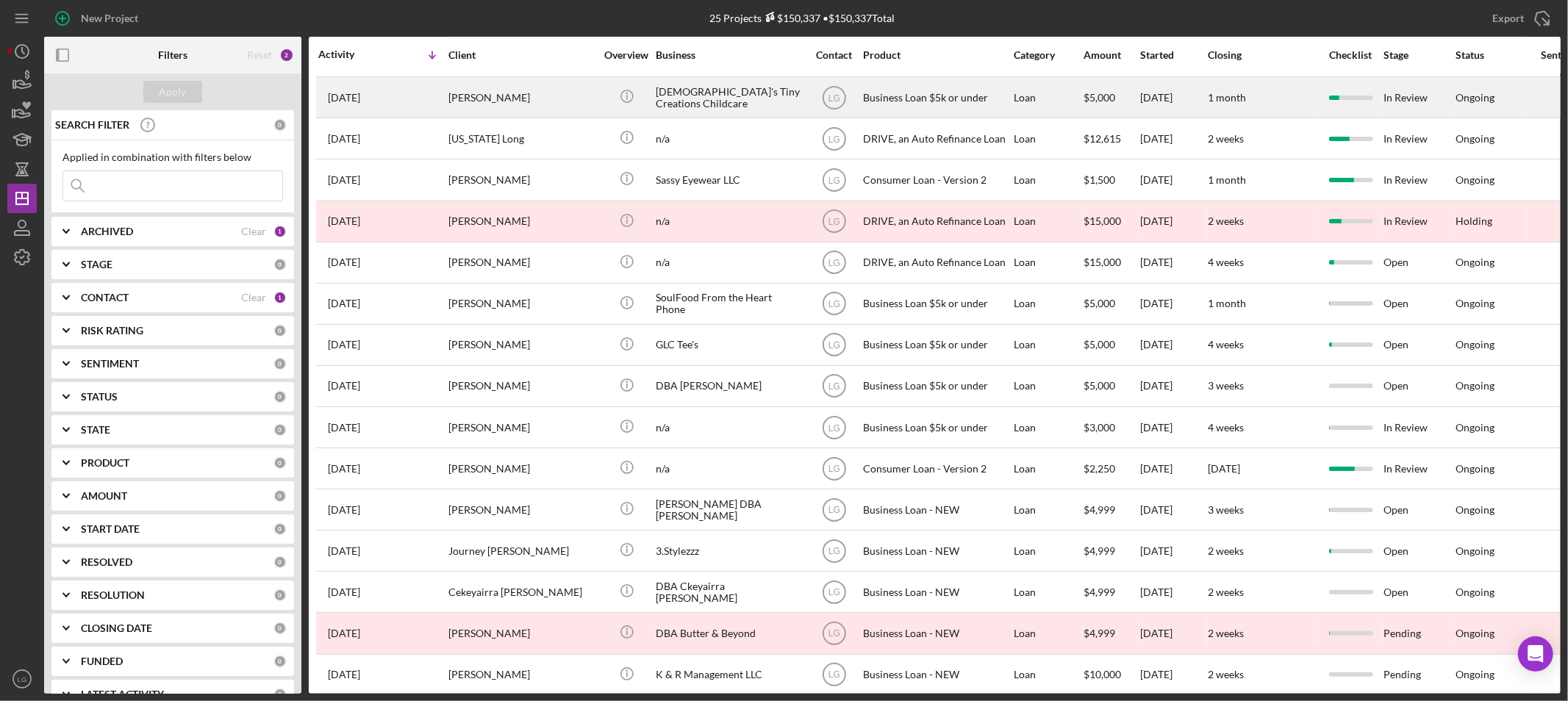
scroll to position [445, 0]
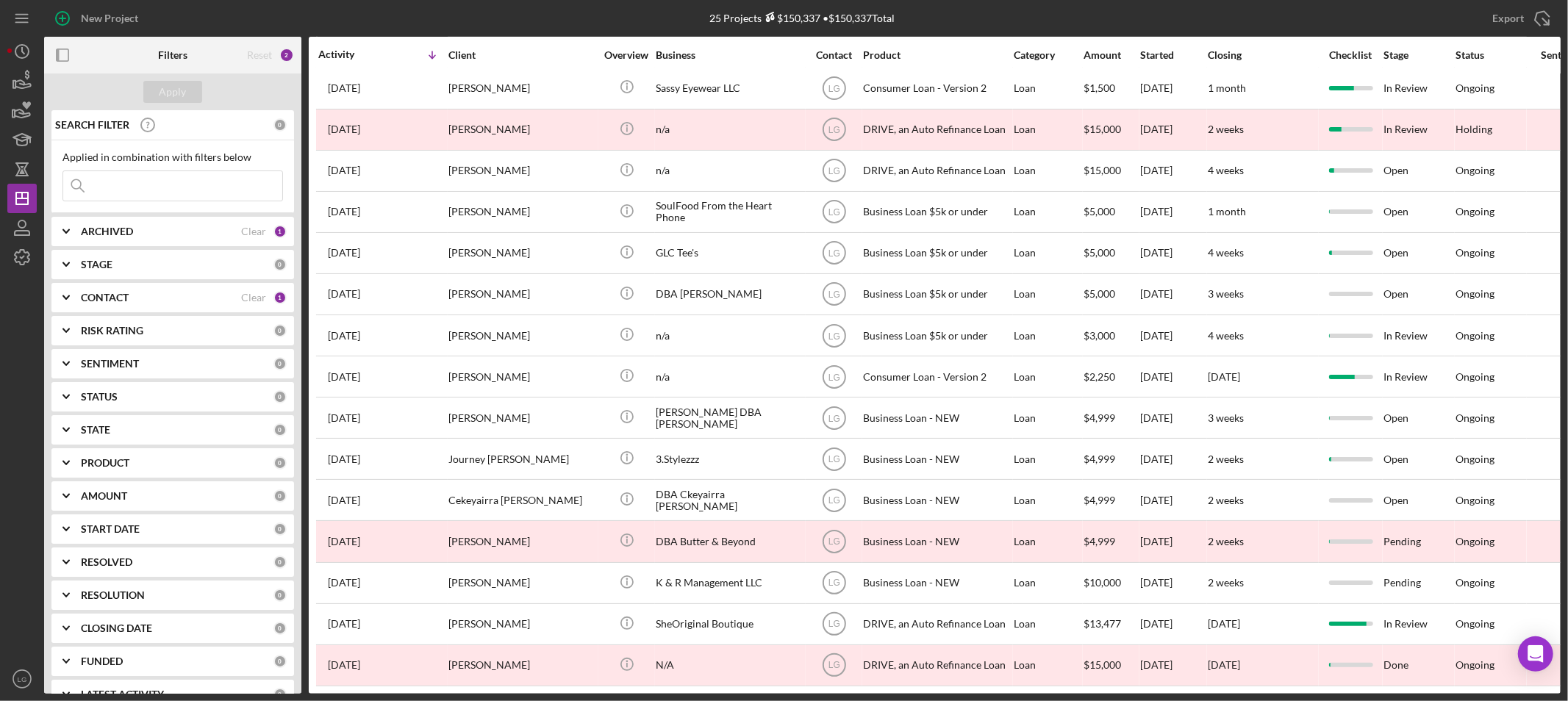
click at [1358, 53] on div "Checklist" at bounding box center [1350, 55] width 63 height 12
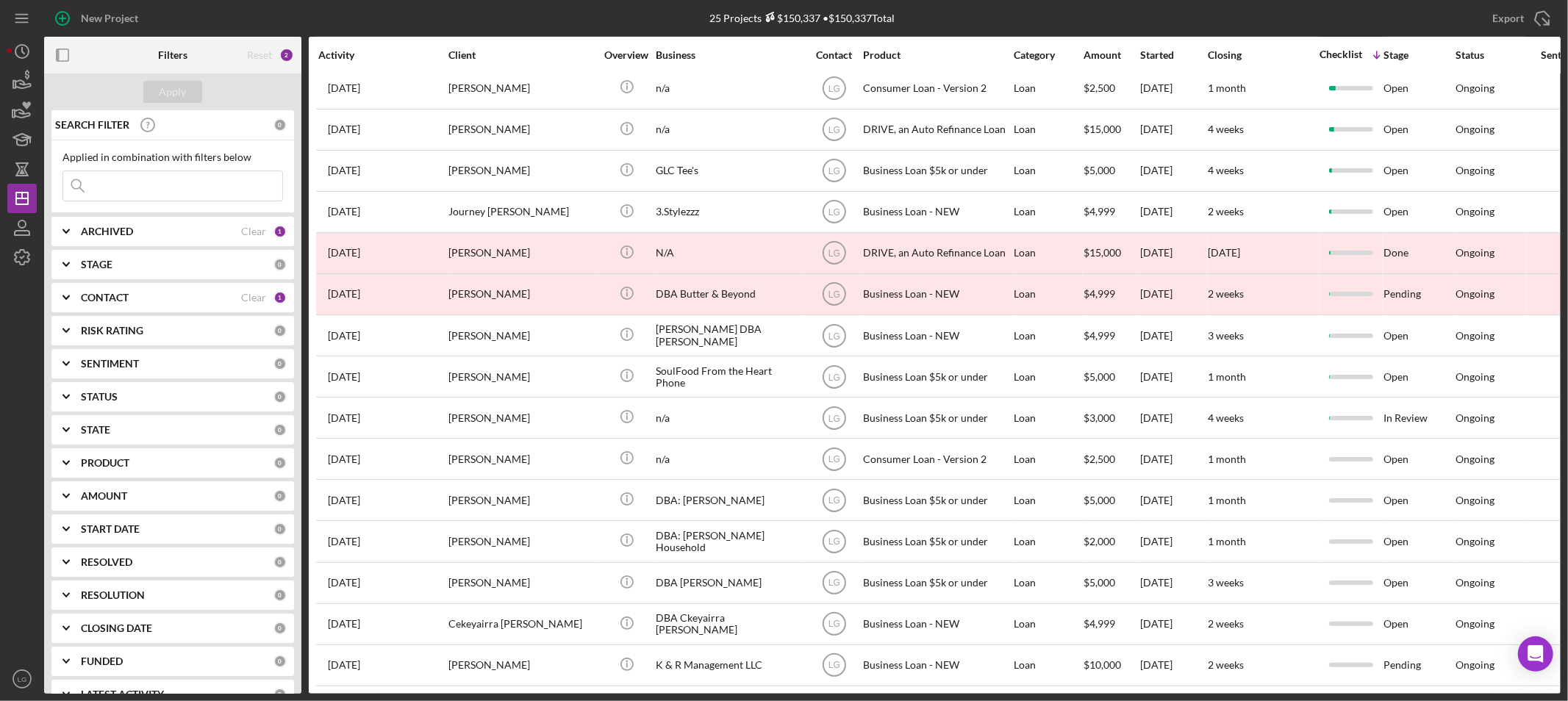
scroll to position [0, 0]
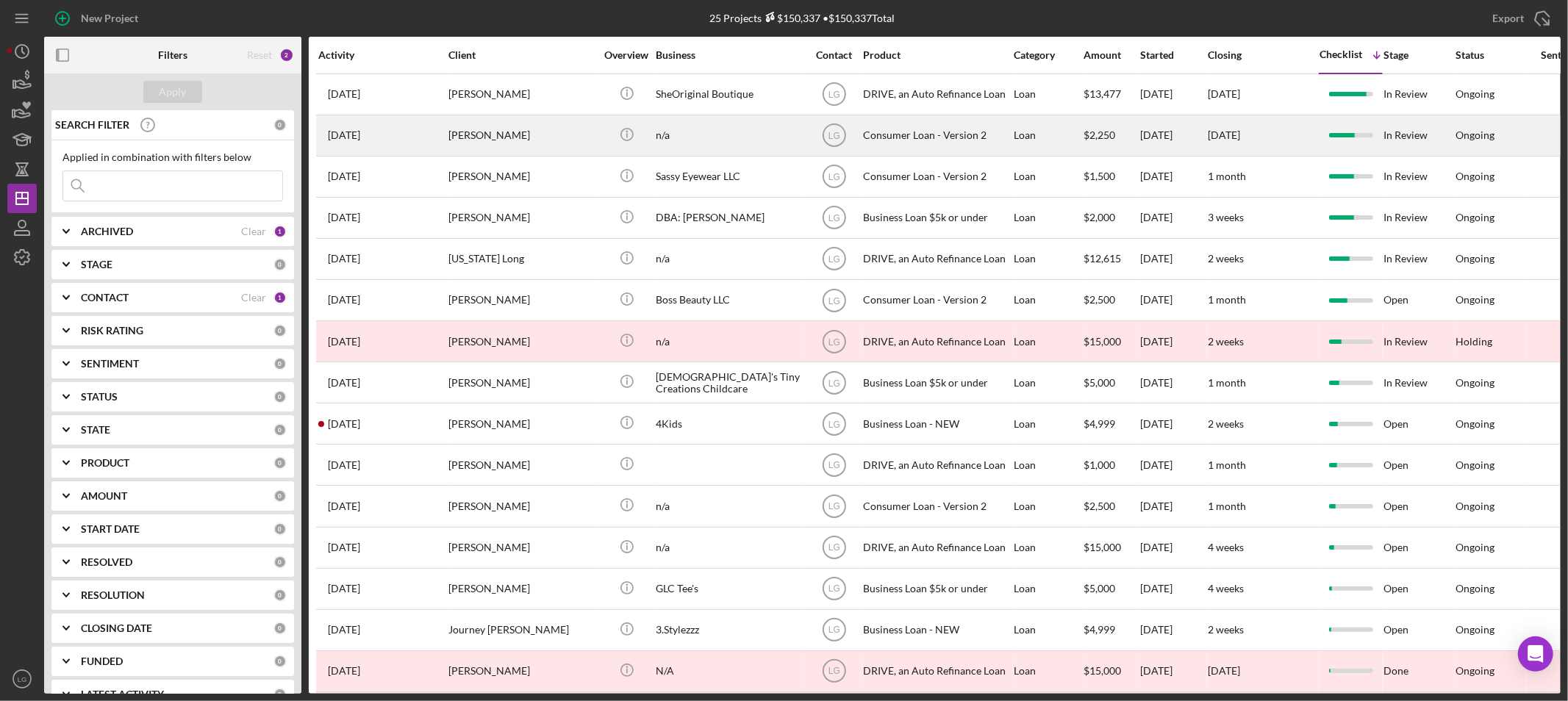
click at [520, 143] on div "[PERSON_NAME]" at bounding box center [522, 135] width 147 height 39
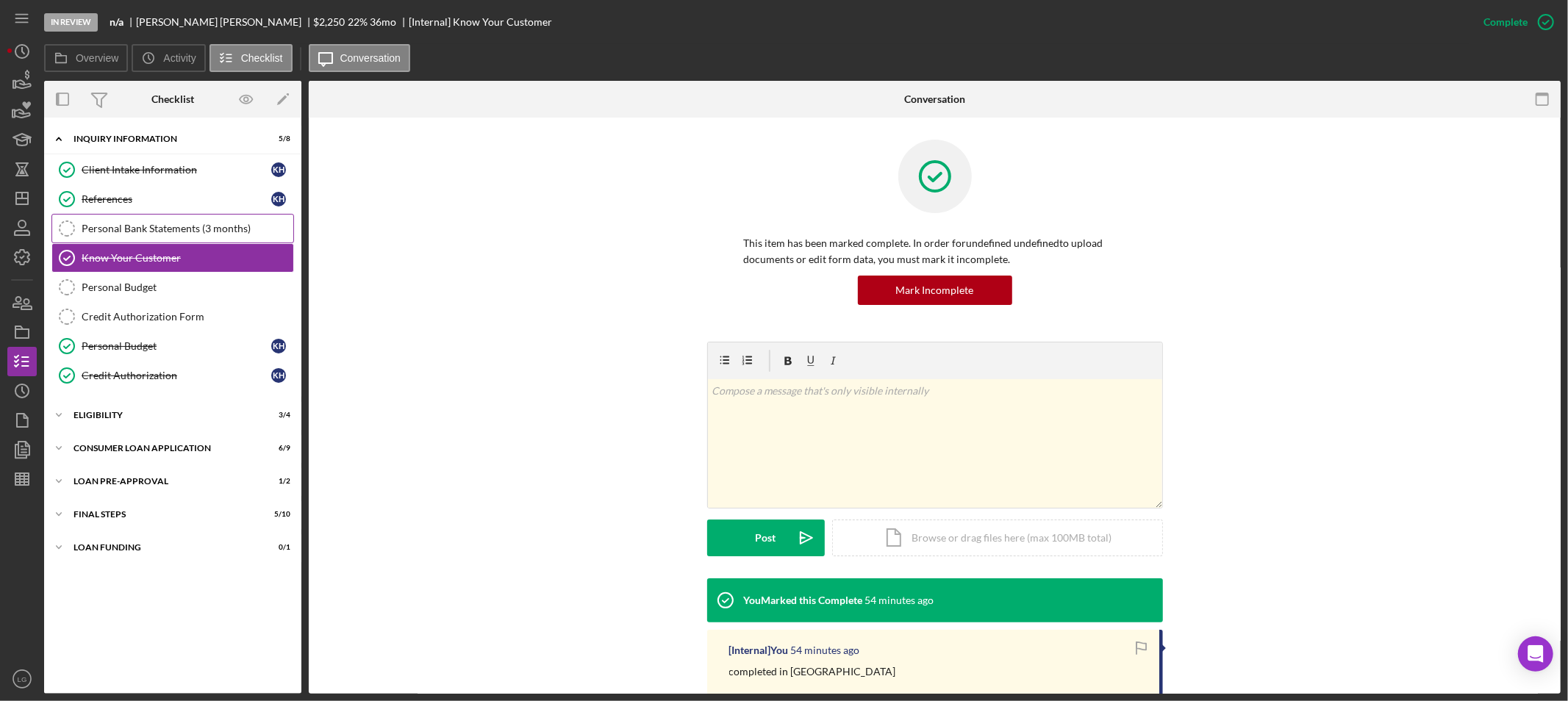
click at [168, 233] on div "Personal Bank Statements (3 months)" at bounding box center [187, 228] width 211 height 12
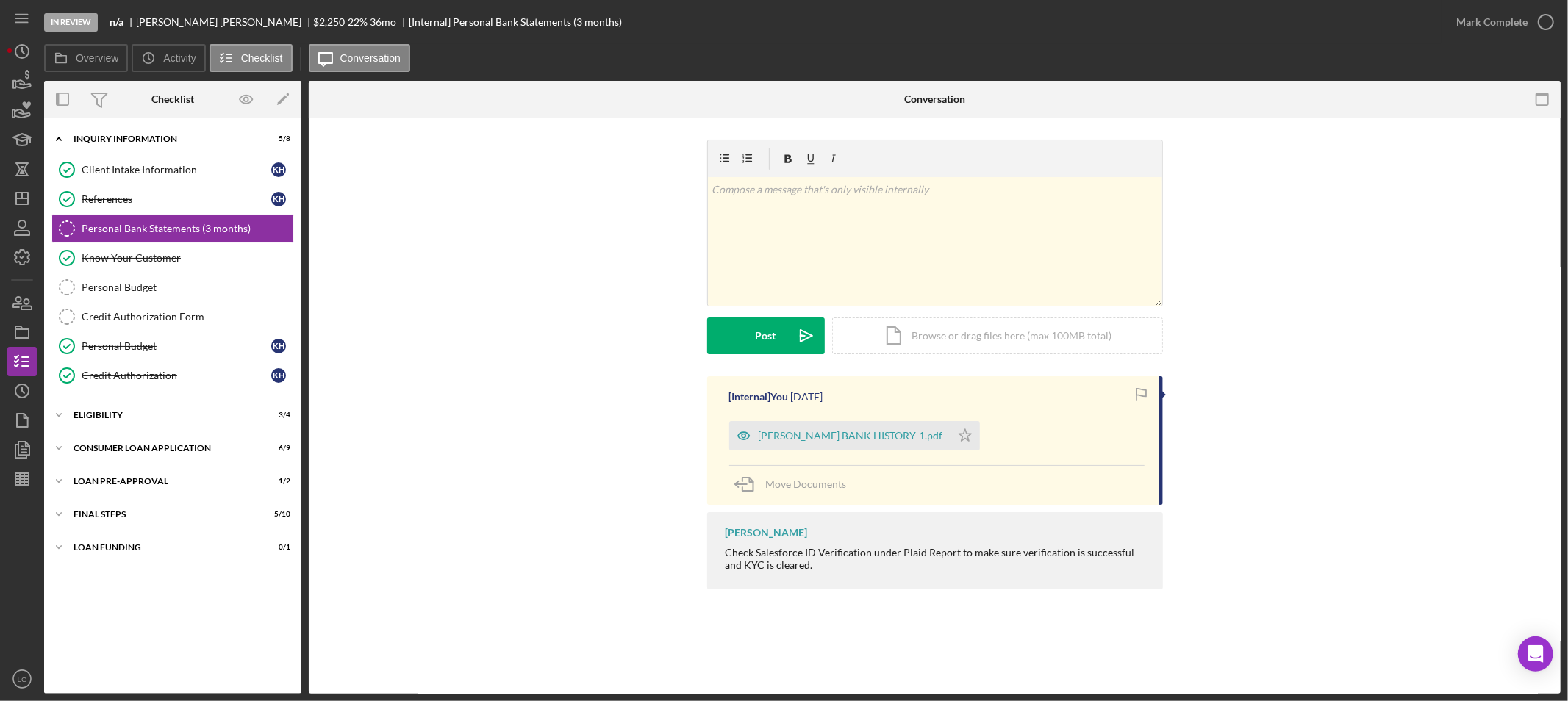
click at [94, 400] on div "Icon/Expander Inquiry Information 5 / 8 Client Intake Information Client Intake…" at bounding box center [173, 405] width 257 height 561
click at [98, 413] on div "Eligibility" at bounding box center [178, 415] width 210 height 9
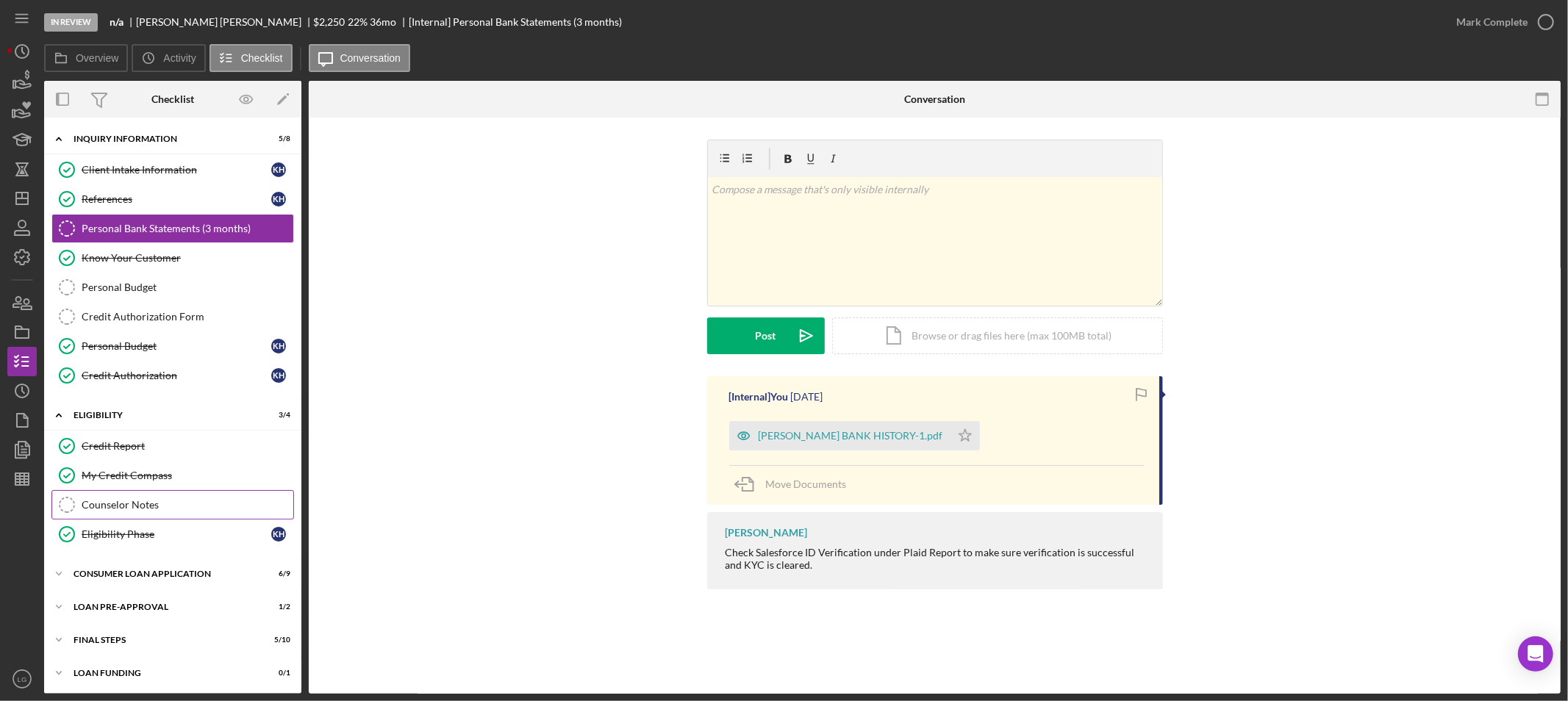
click at [122, 500] on div "Counselor Notes" at bounding box center [187, 505] width 211 height 12
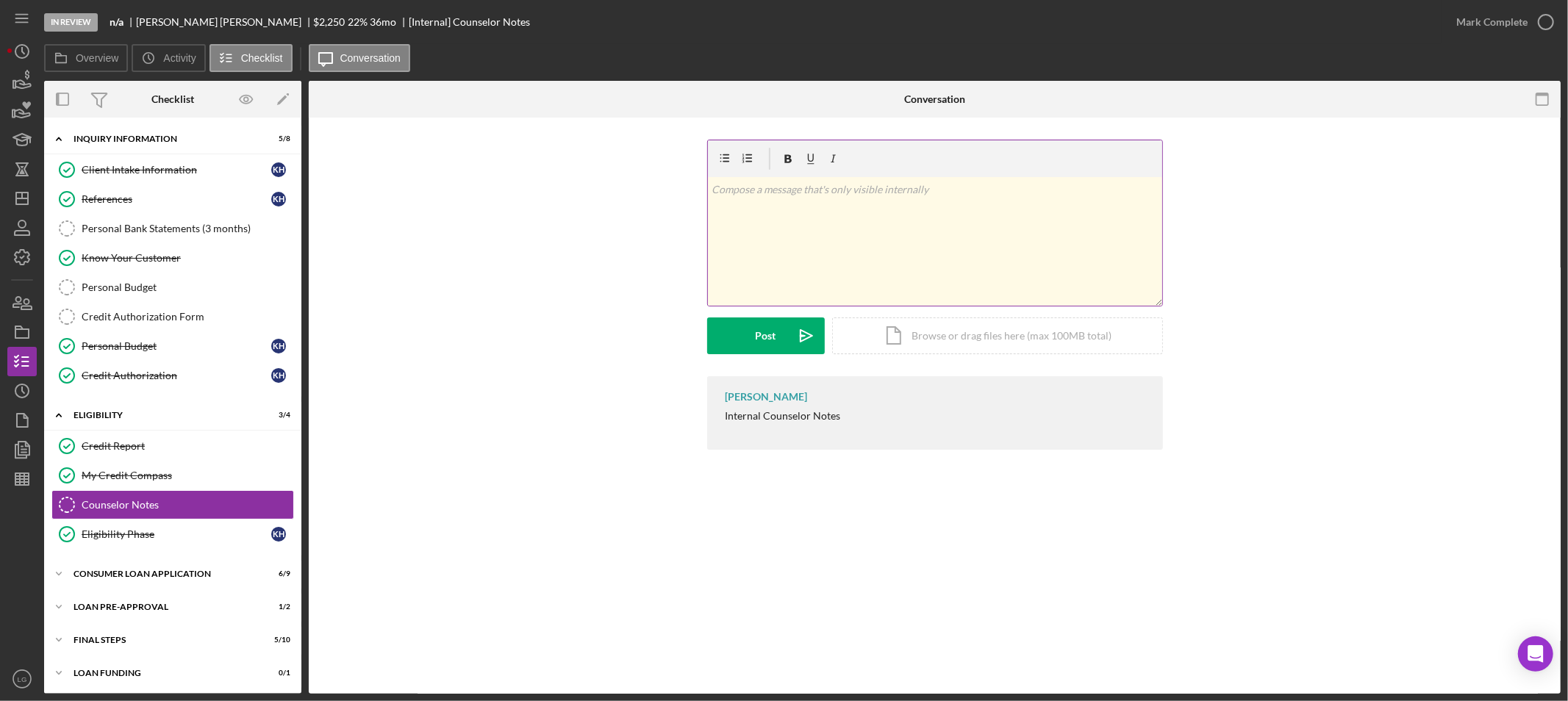
click at [919, 246] on div "v Color teal Color pink Remove color Add row above Add row below Add column bef…" at bounding box center [935, 241] width 454 height 129
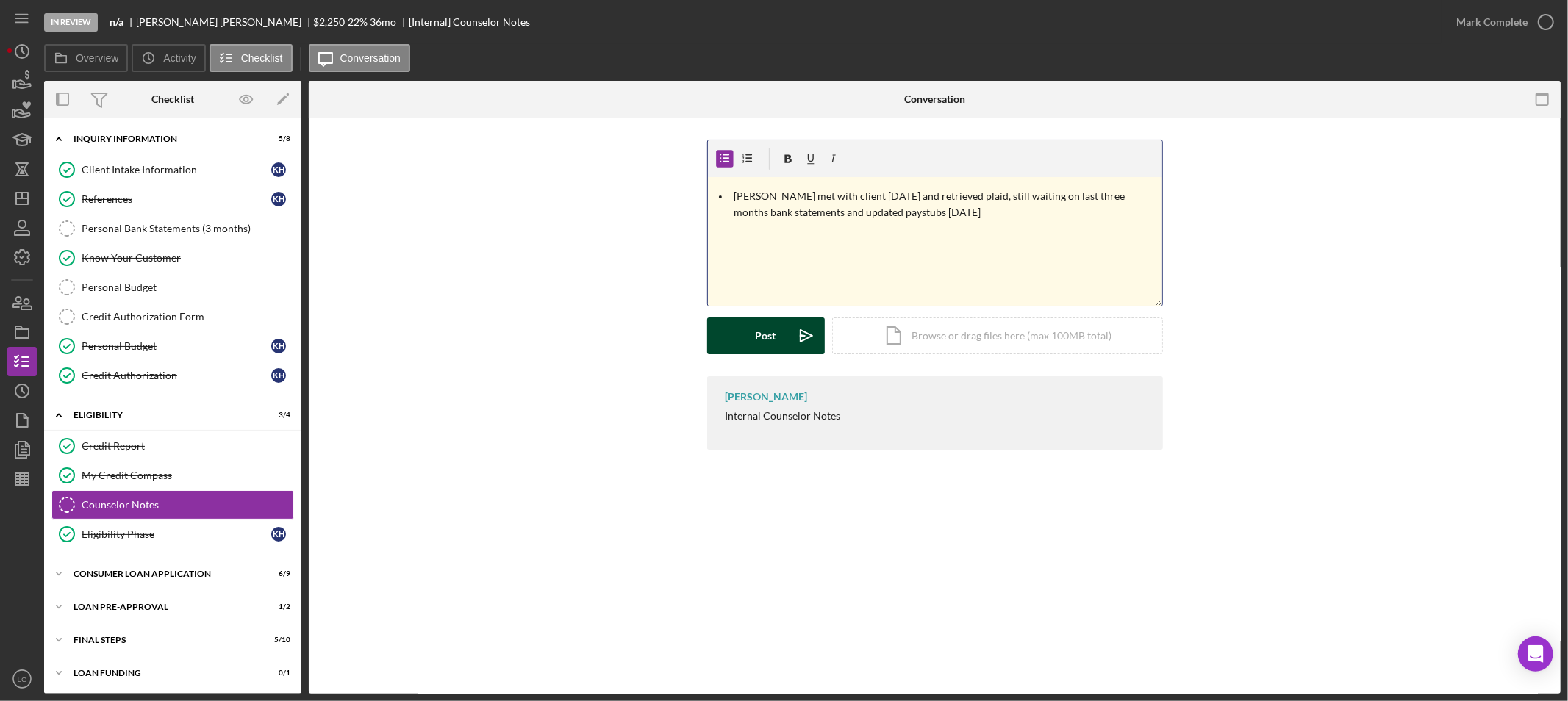
click at [763, 320] on div "Post" at bounding box center [766, 335] width 21 height 36
